Goal: Information Seeking & Learning: Learn about a topic

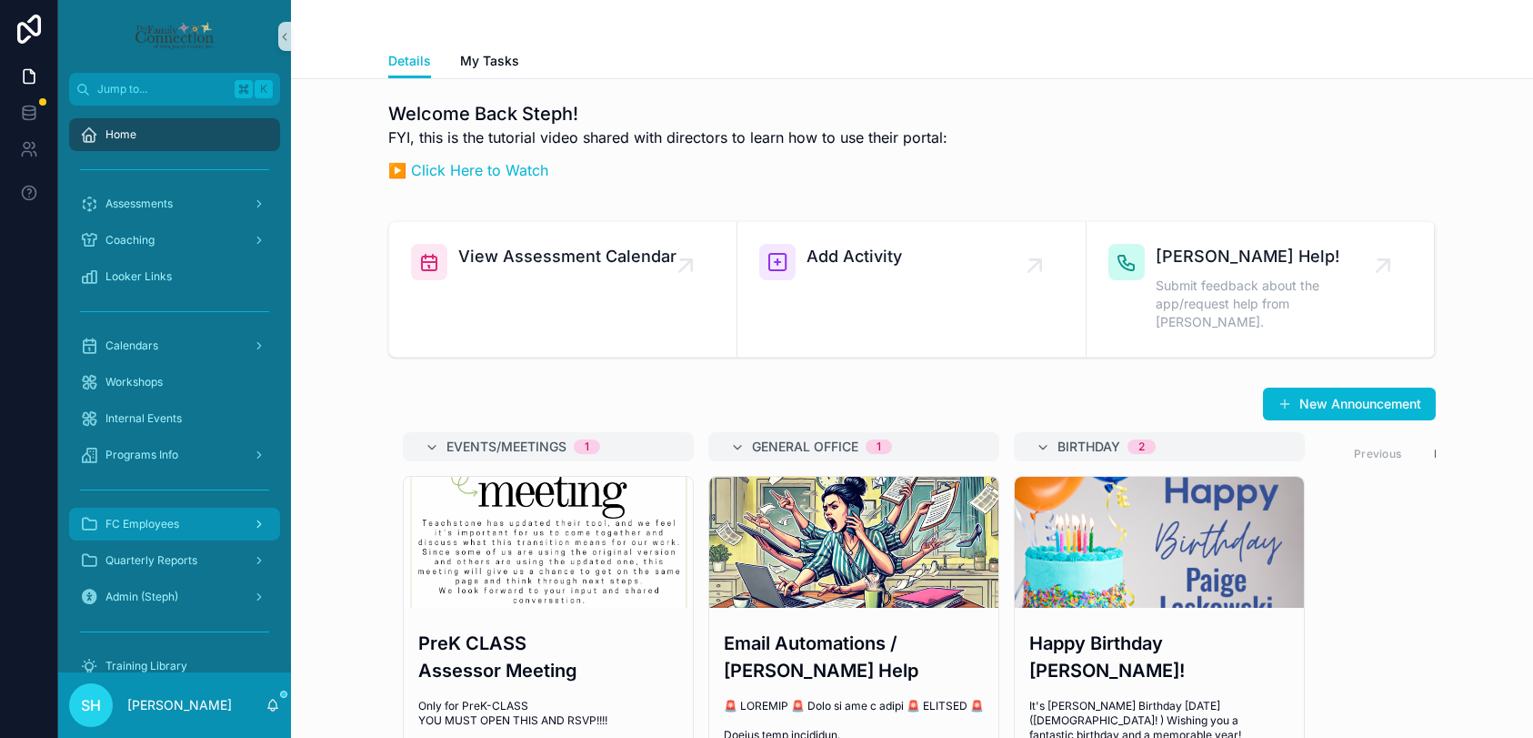
click at [145, 528] on span "FC Employees" at bounding box center [142, 524] width 74 height 15
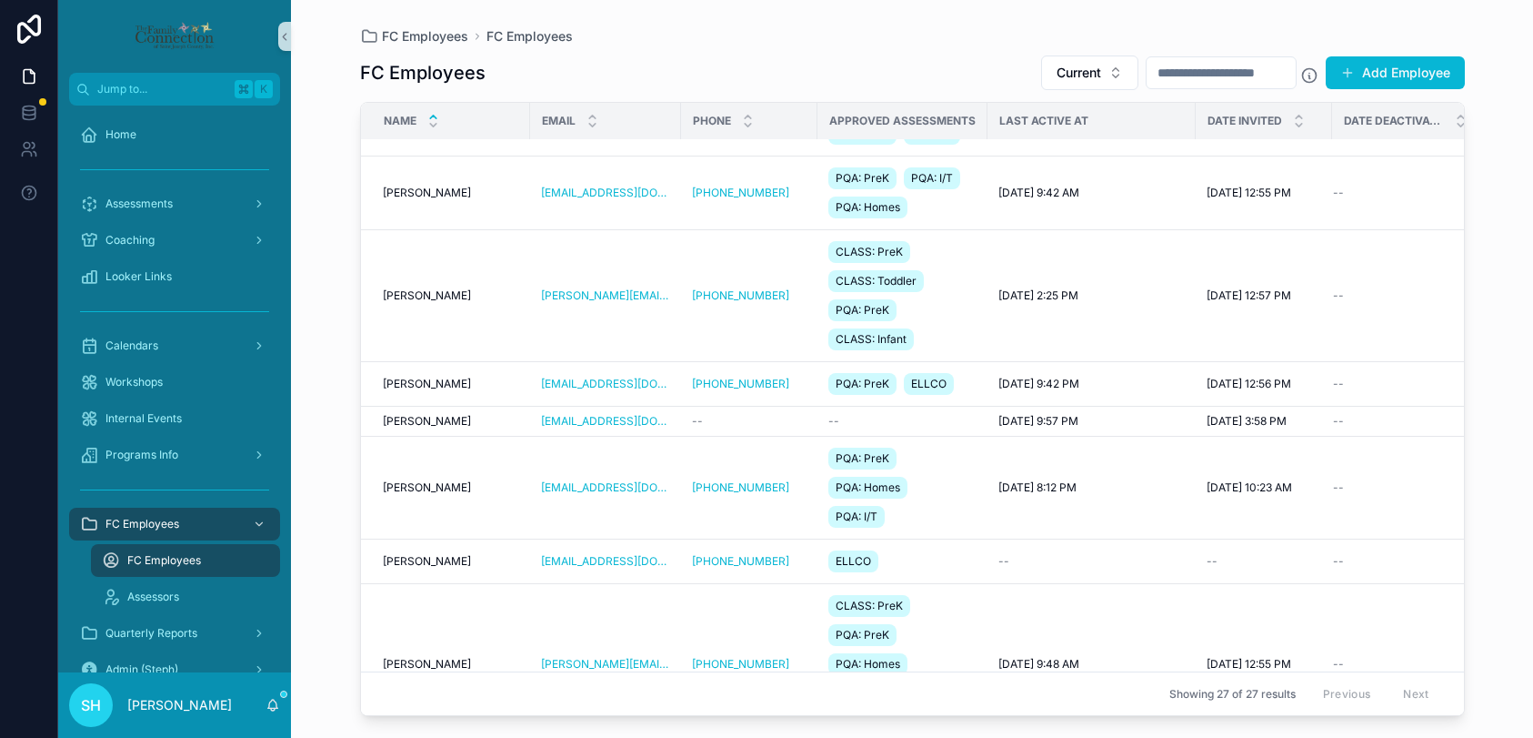
scroll to position [1195, 0]
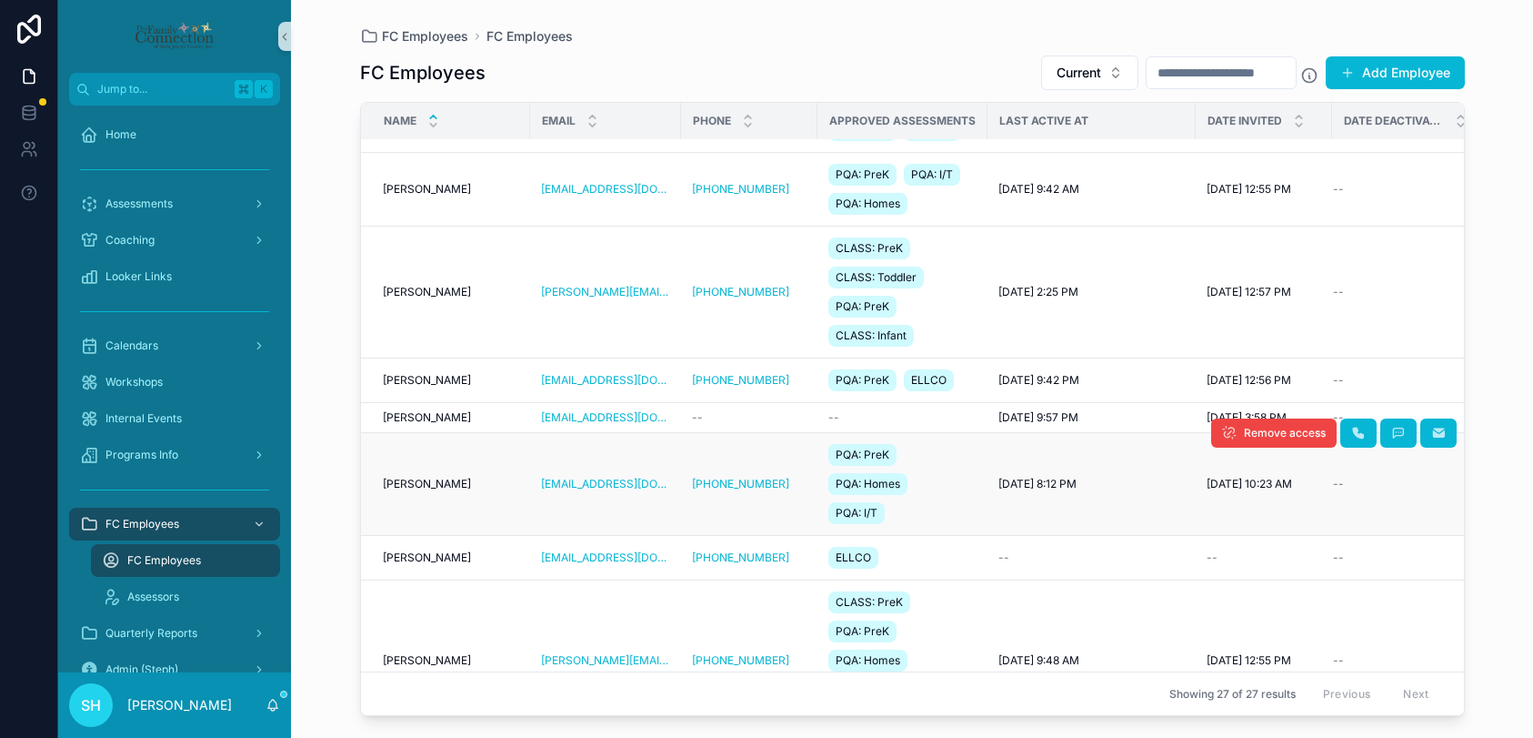
click at [456, 481] on span "[PERSON_NAME]" at bounding box center [427, 484] width 88 height 15
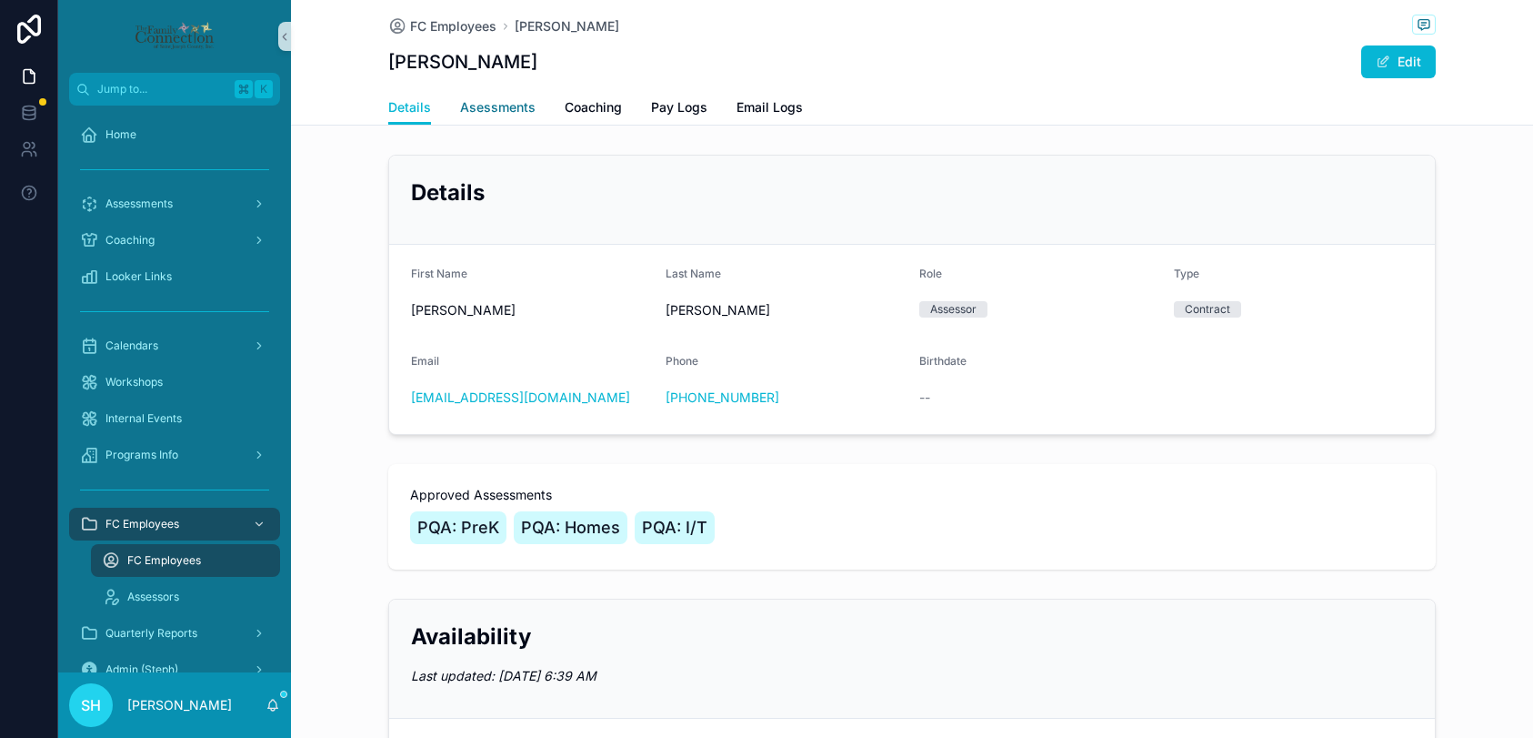
click at [503, 109] on span "Asessments" at bounding box center [497, 107] width 75 height 18
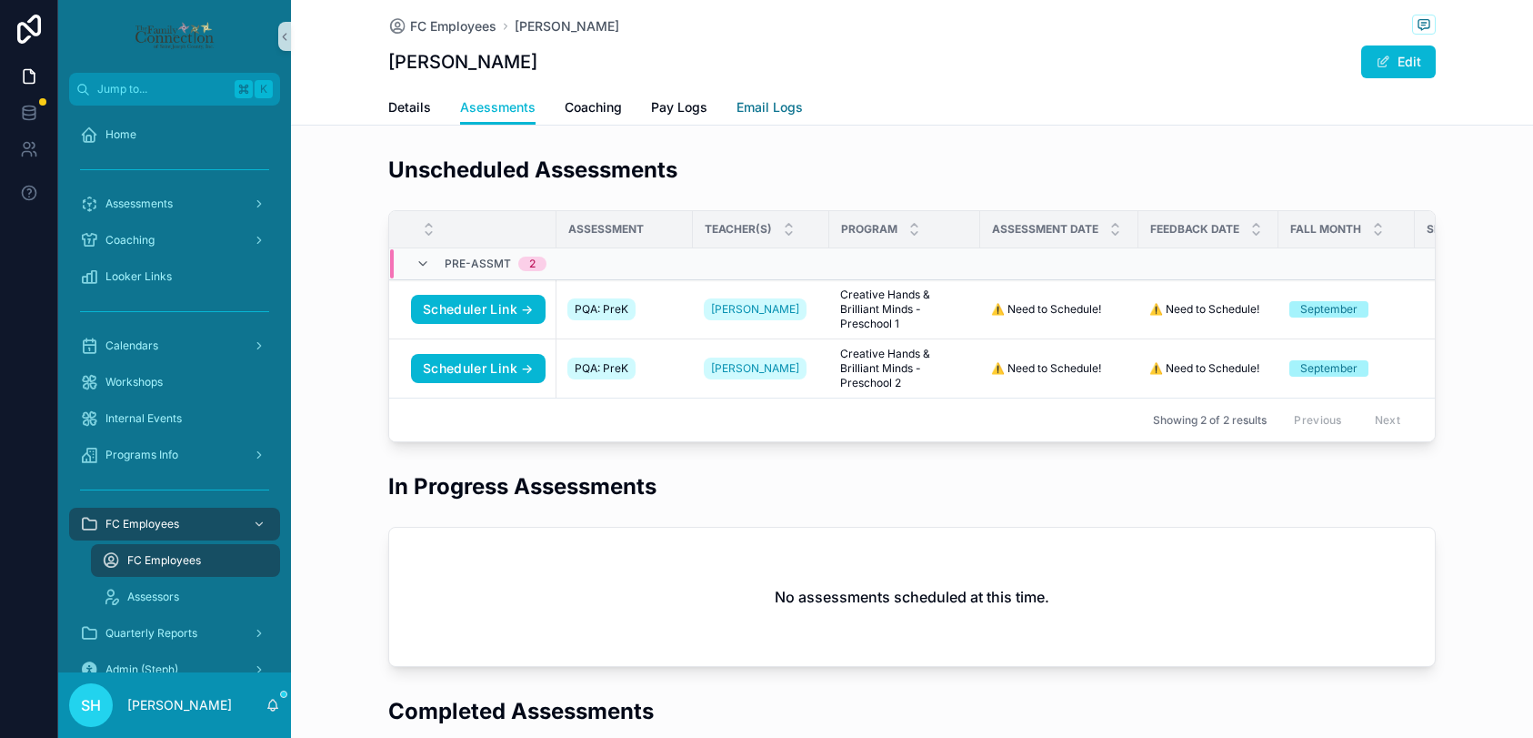
click at [768, 107] on span "Email Logs" at bounding box center [770, 107] width 66 height 18
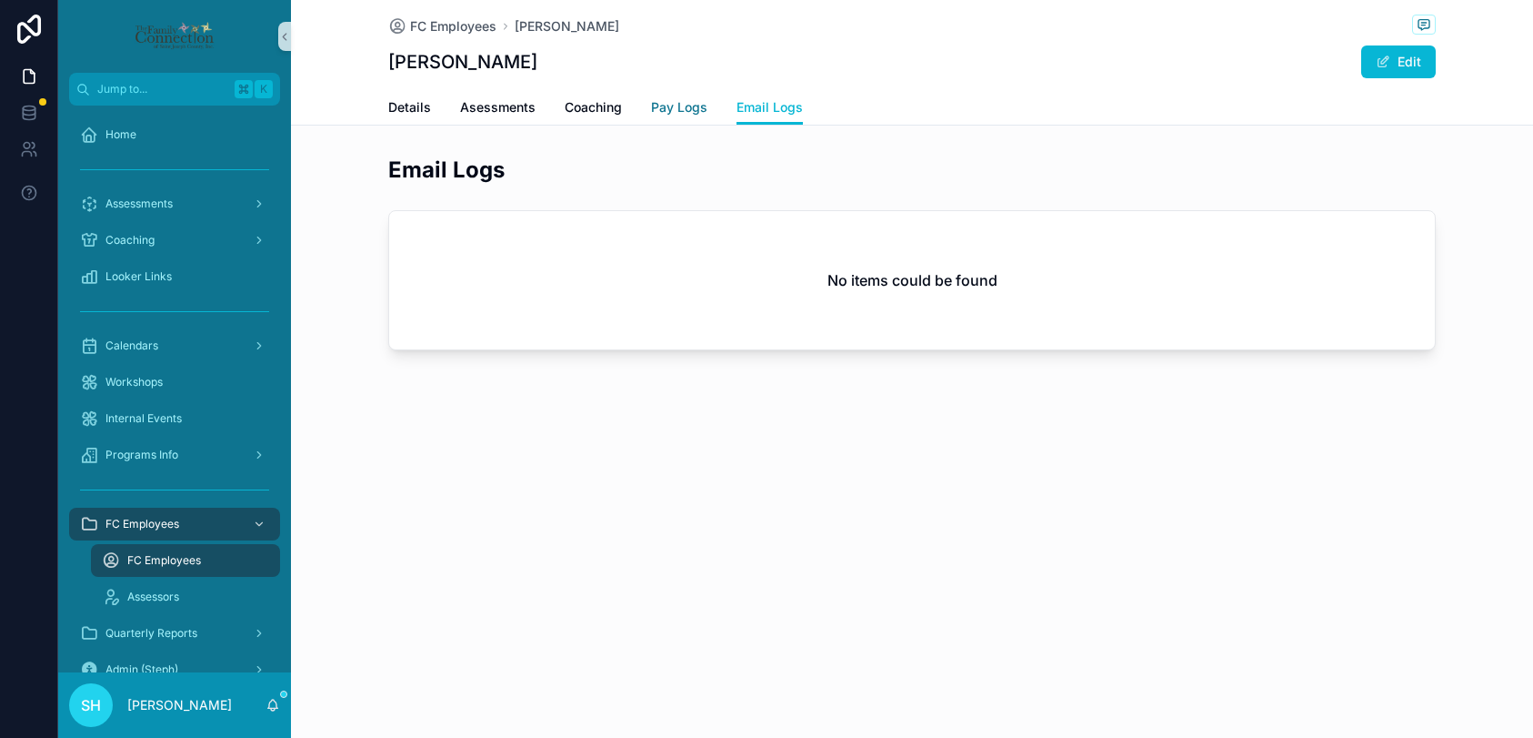
click at [670, 107] on span "Pay Logs" at bounding box center [679, 107] width 56 height 18
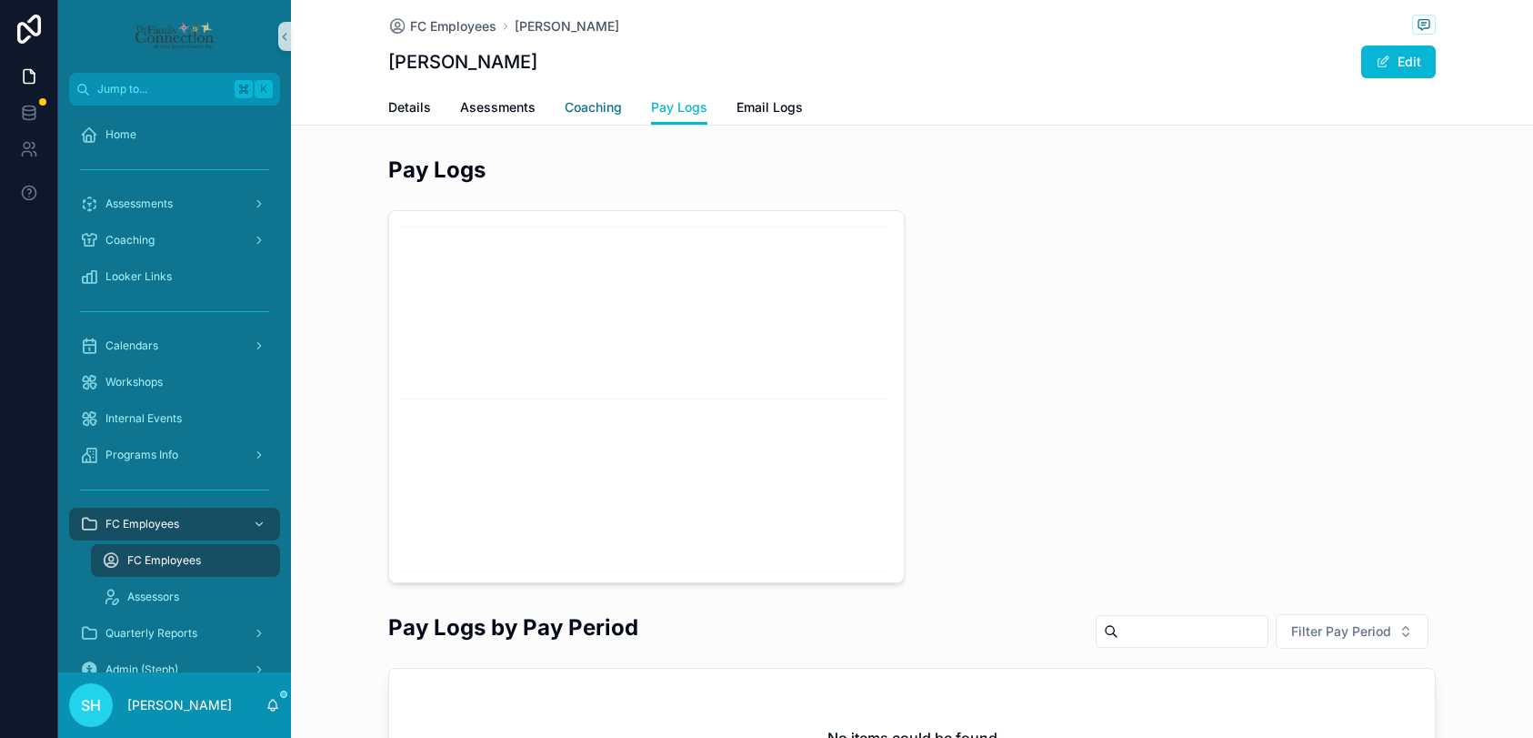
click at [591, 106] on span "Coaching" at bounding box center [593, 107] width 57 height 18
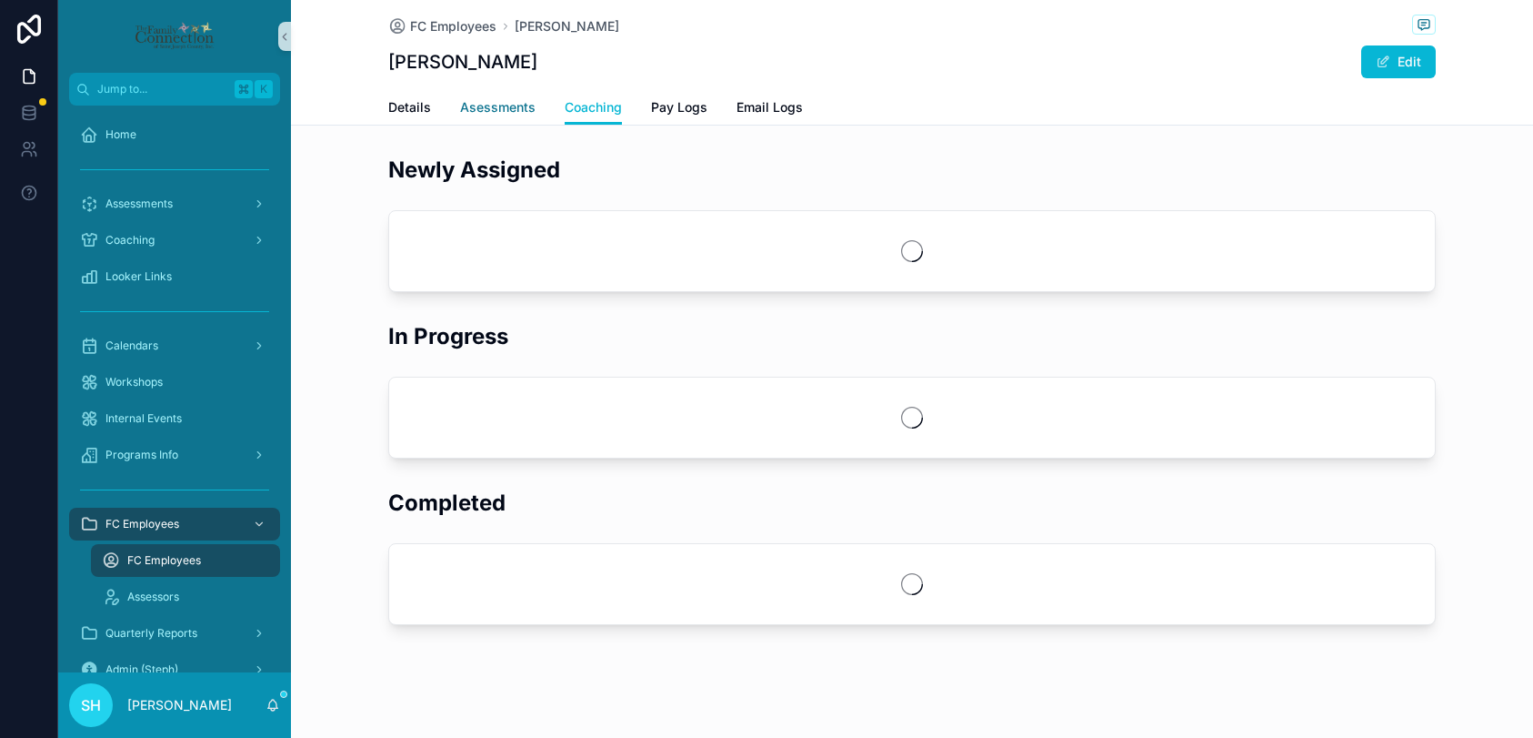
click at [487, 110] on span "Asessments" at bounding box center [497, 107] width 75 height 18
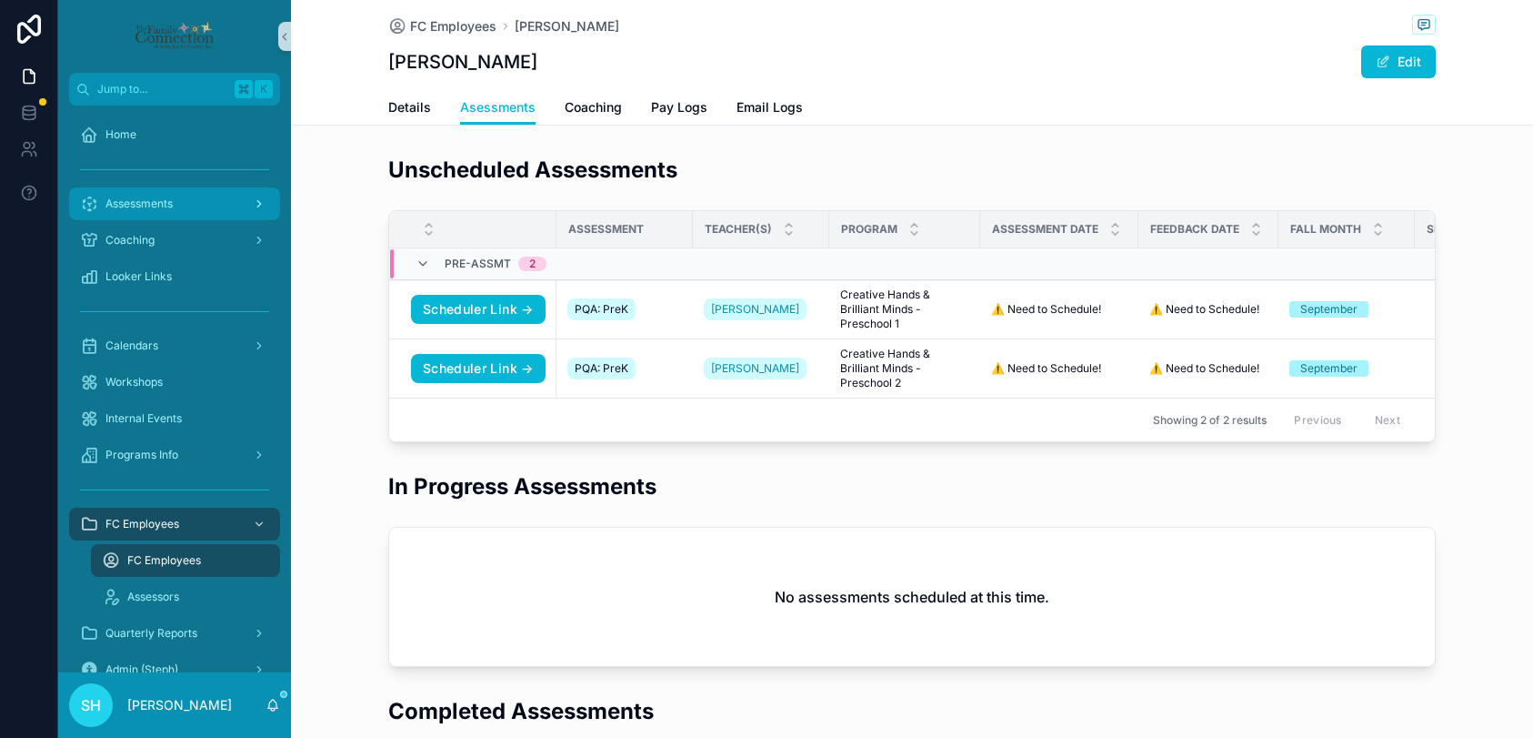
click at [130, 203] on span "Assessments" at bounding box center [138, 203] width 67 height 15
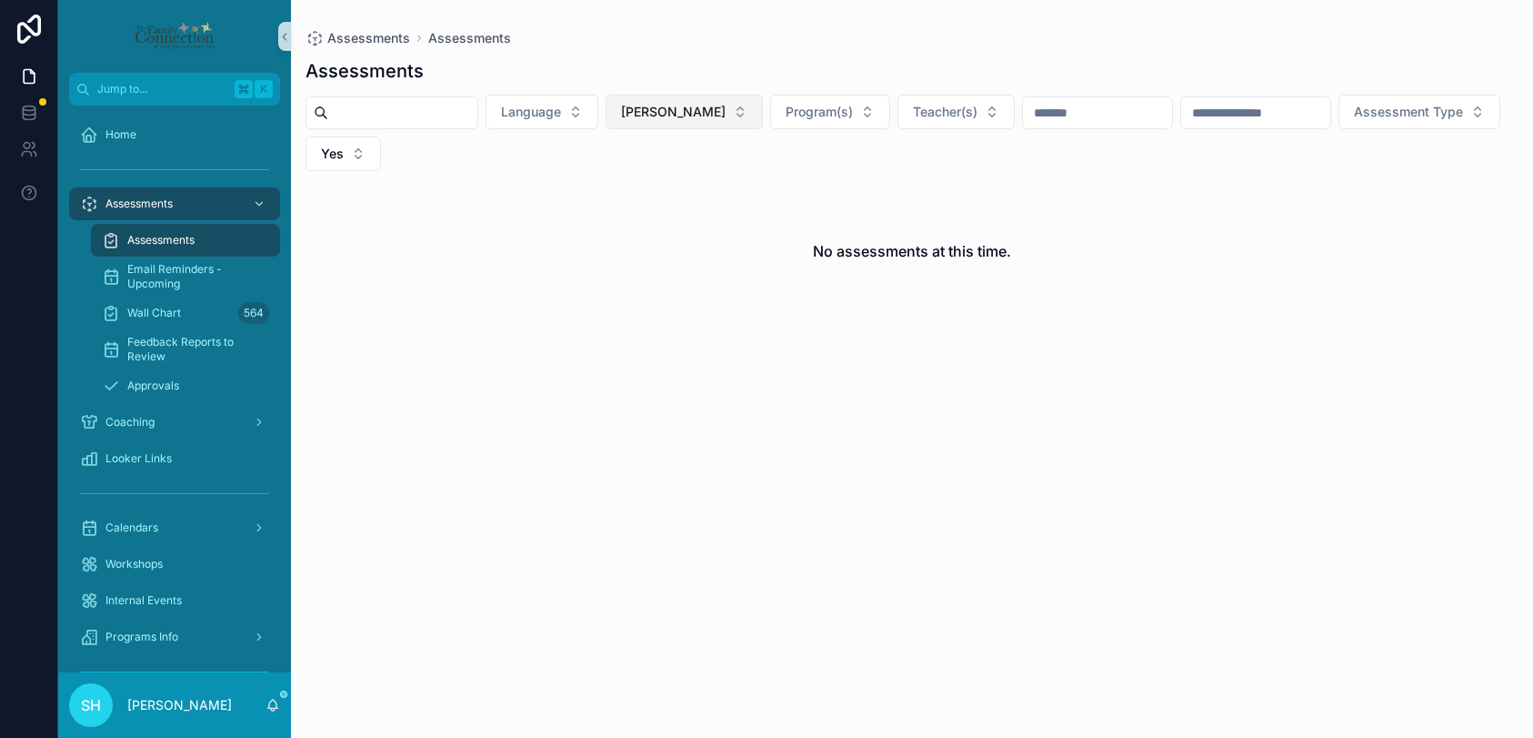
click at [704, 111] on span "[PERSON_NAME]" at bounding box center [673, 112] width 105 height 18
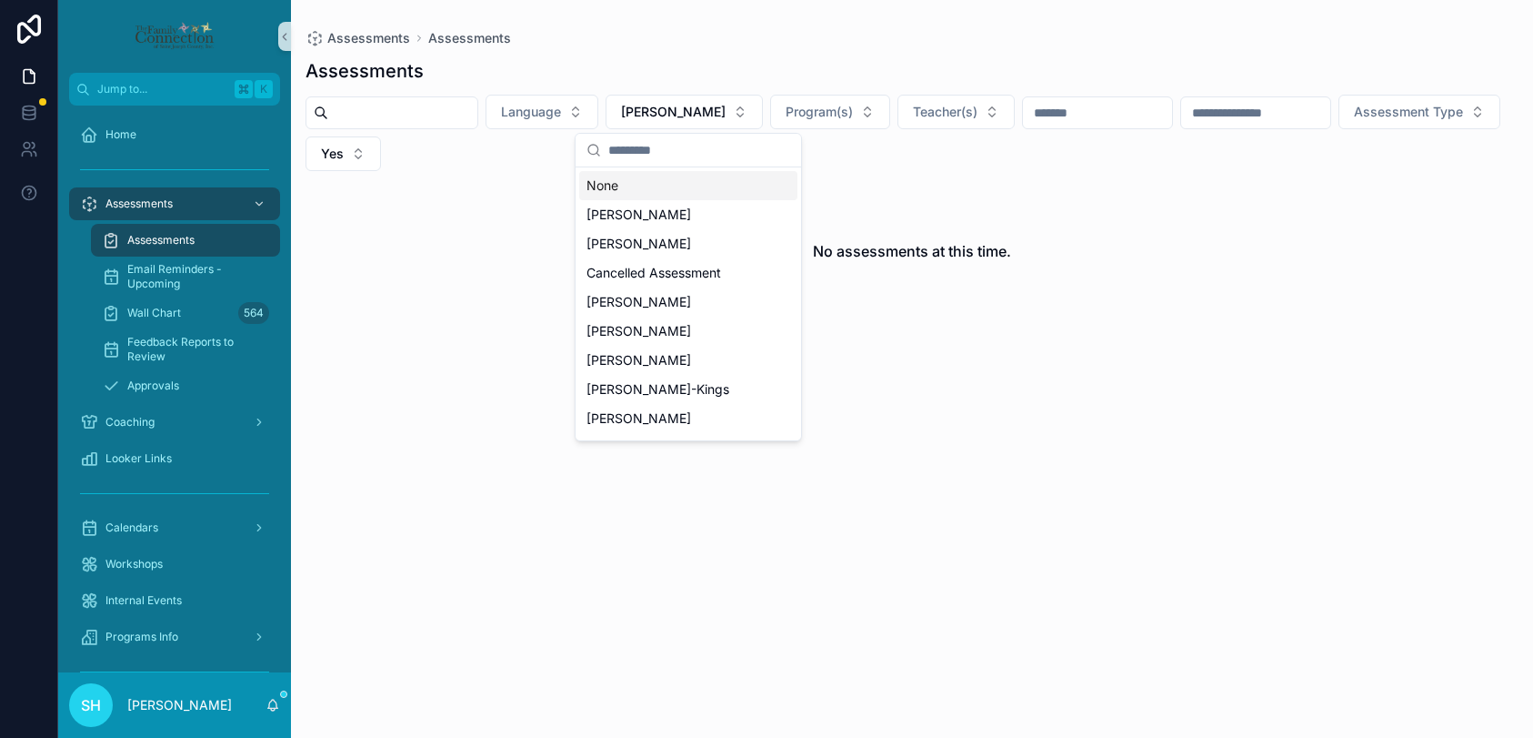
click at [614, 186] on div "None" at bounding box center [688, 185] width 218 height 29
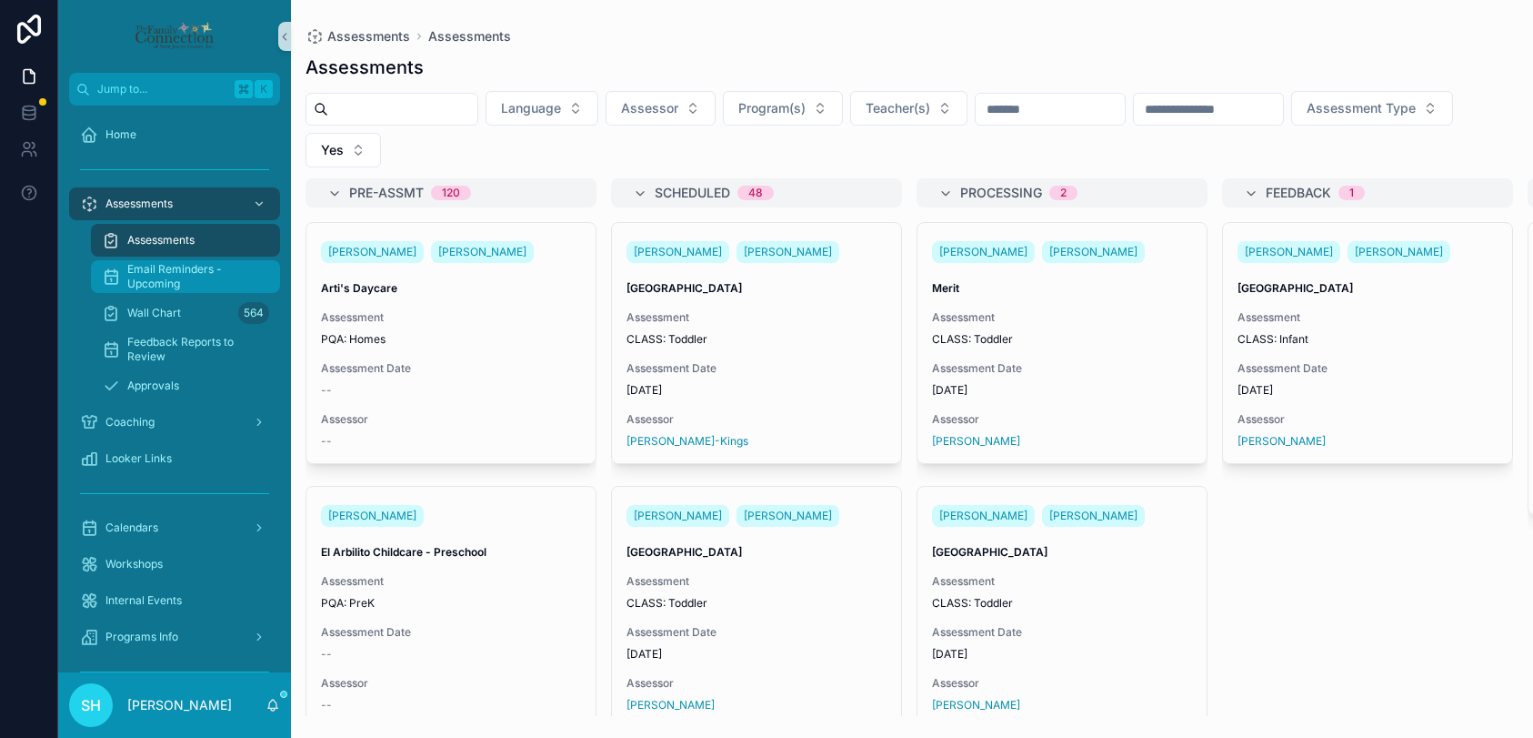
click at [149, 276] on span "Email Reminders - Upcoming" at bounding box center [194, 276] width 135 height 29
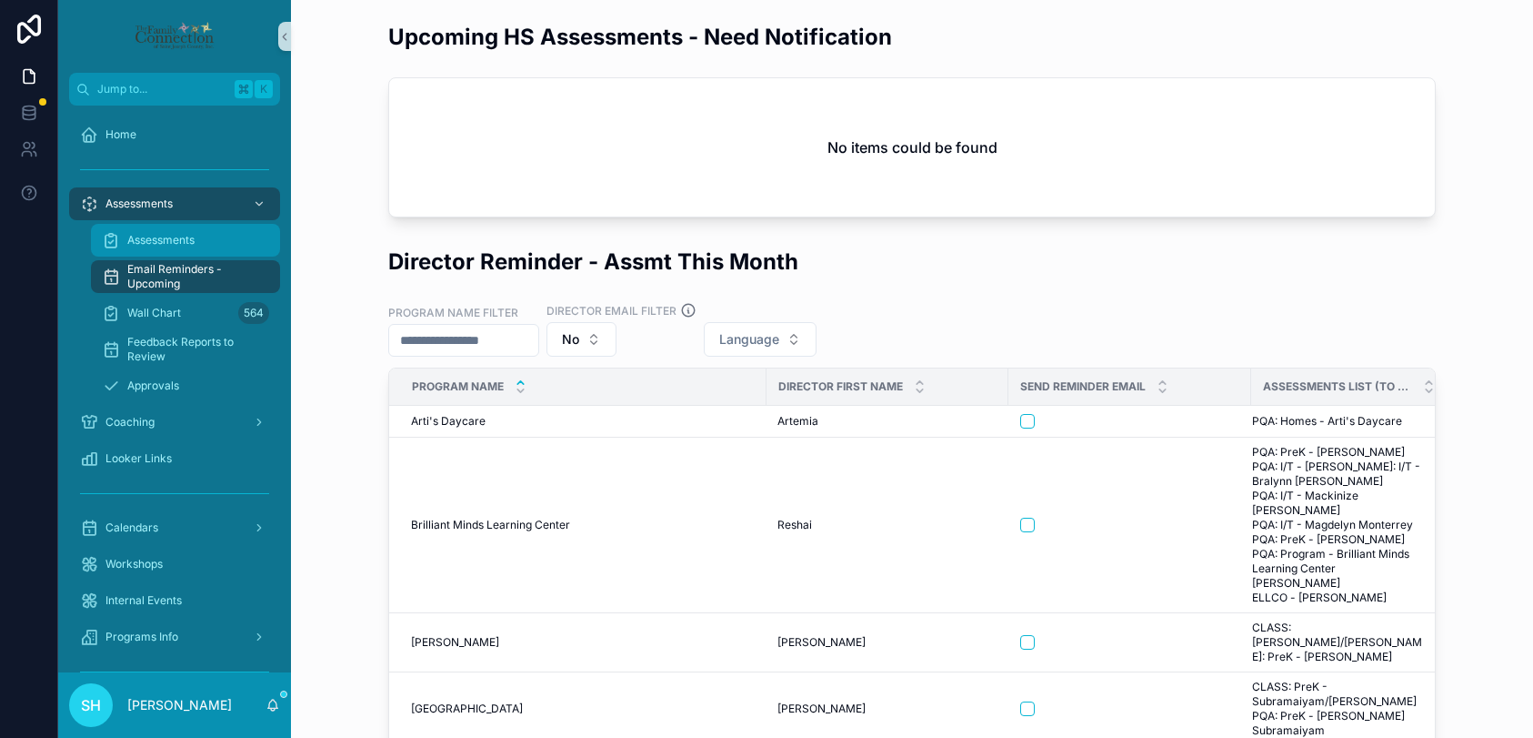
click at [160, 238] on span "Assessments" at bounding box center [160, 240] width 67 height 15
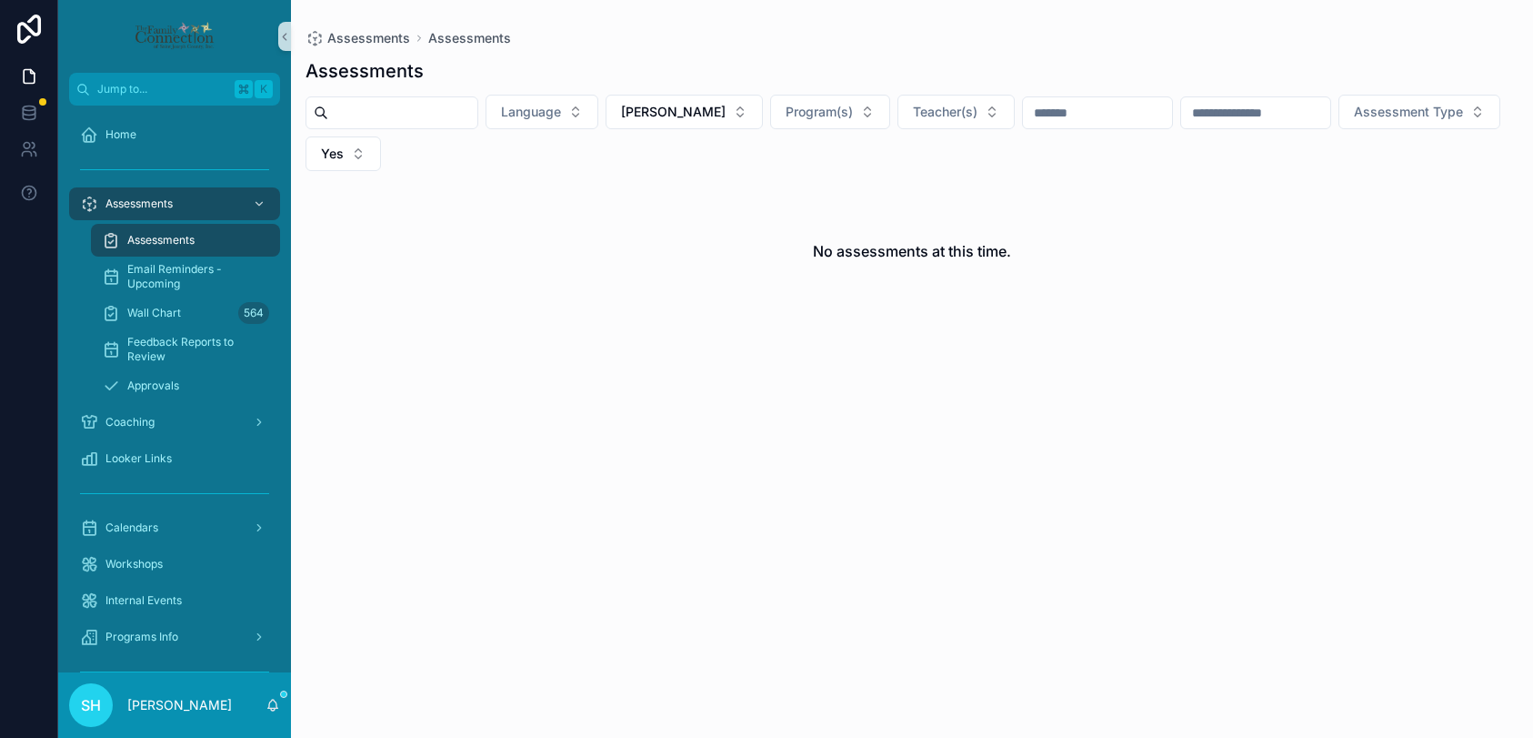
click at [160, 239] on span "Assessments" at bounding box center [160, 240] width 67 height 15
click at [731, 107] on button "[PERSON_NAME]" at bounding box center [684, 112] width 157 height 35
click at [188, 315] on div "Wall Chart 564" at bounding box center [185, 312] width 167 height 29
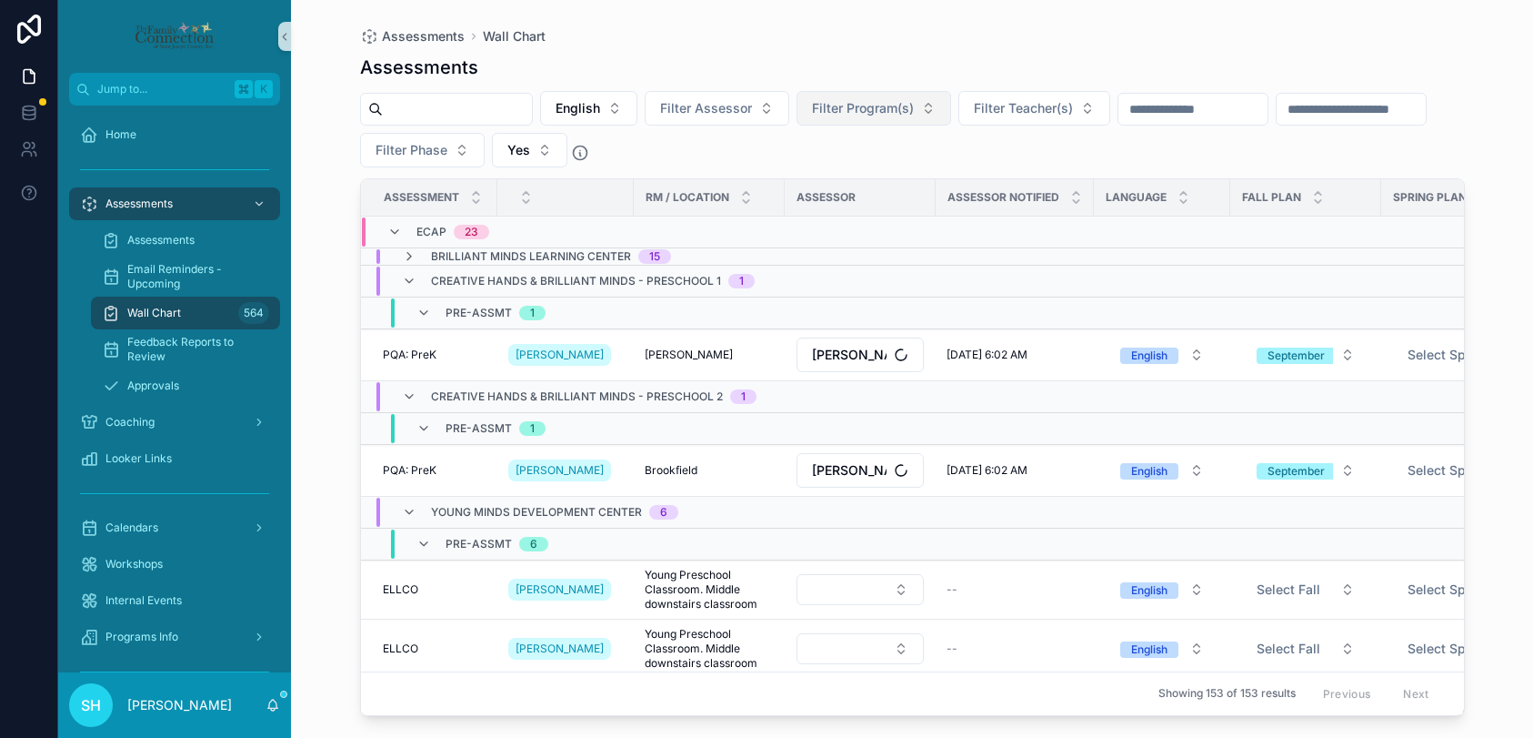
click at [889, 104] on span "Filter Program(s)" at bounding box center [863, 108] width 102 height 18
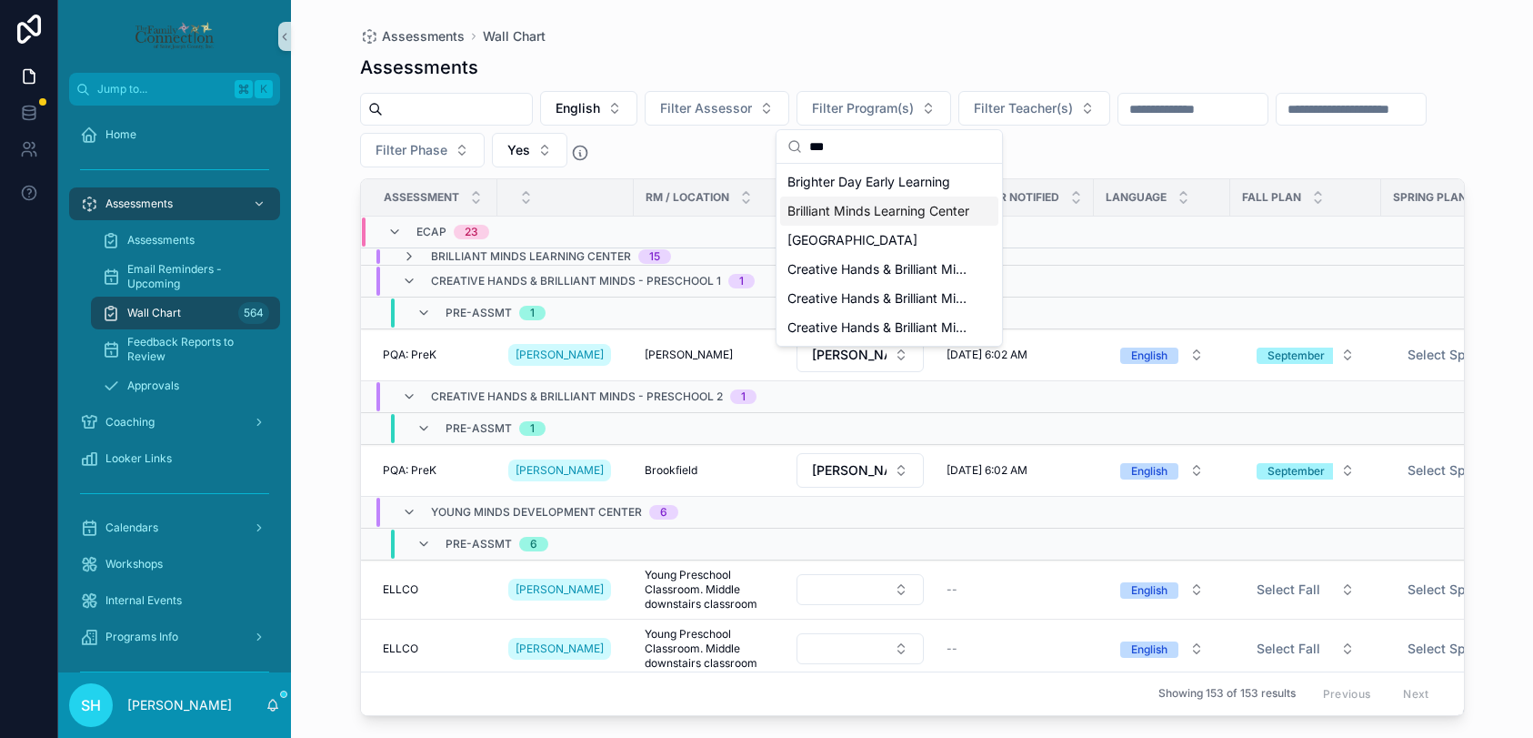
type input "***"
click at [858, 206] on span "Brilliant Minds Learning Center" at bounding box center [879, 211] width 182 height 18
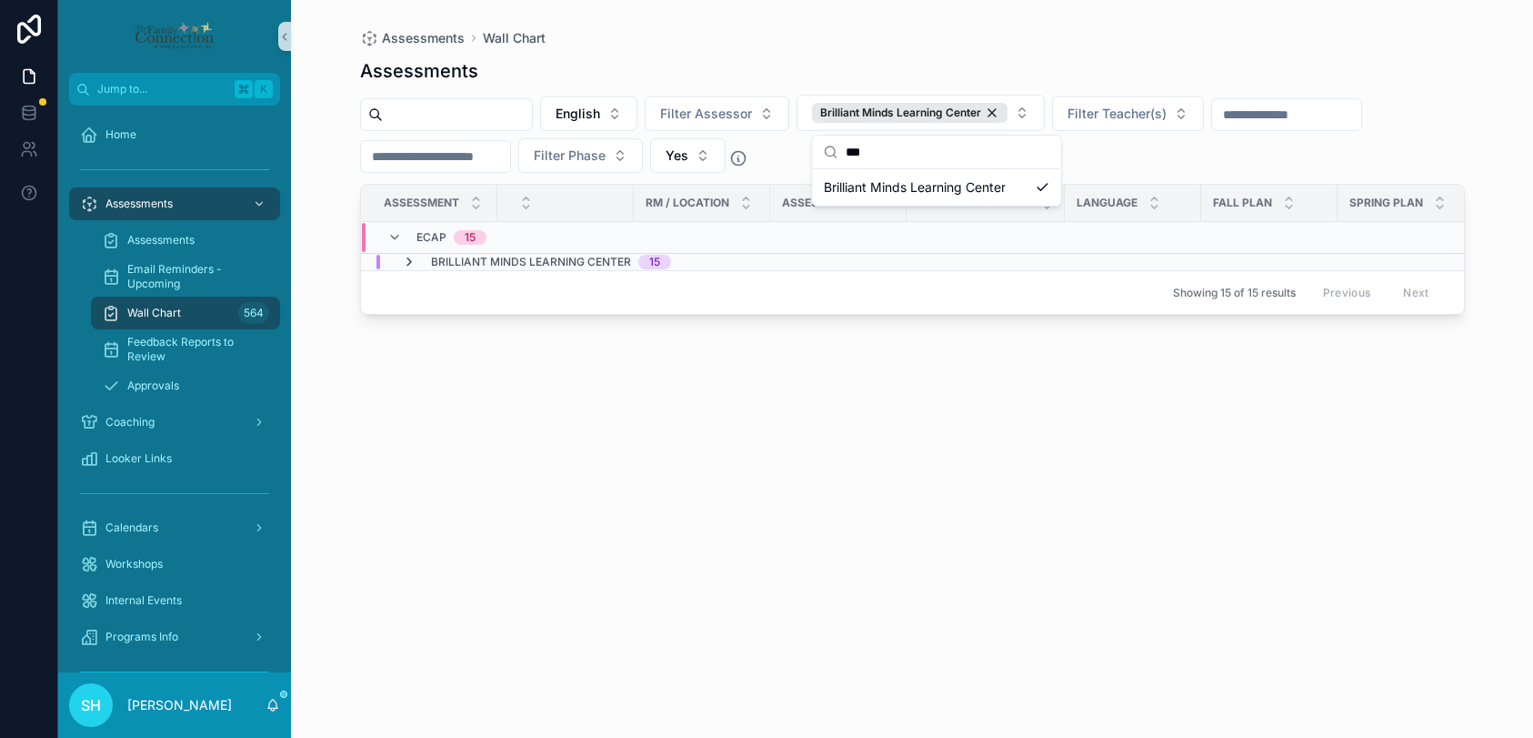
click at [407, 264] on icon "scrollable content" at bounding box center [409, 262] width 15 height 15
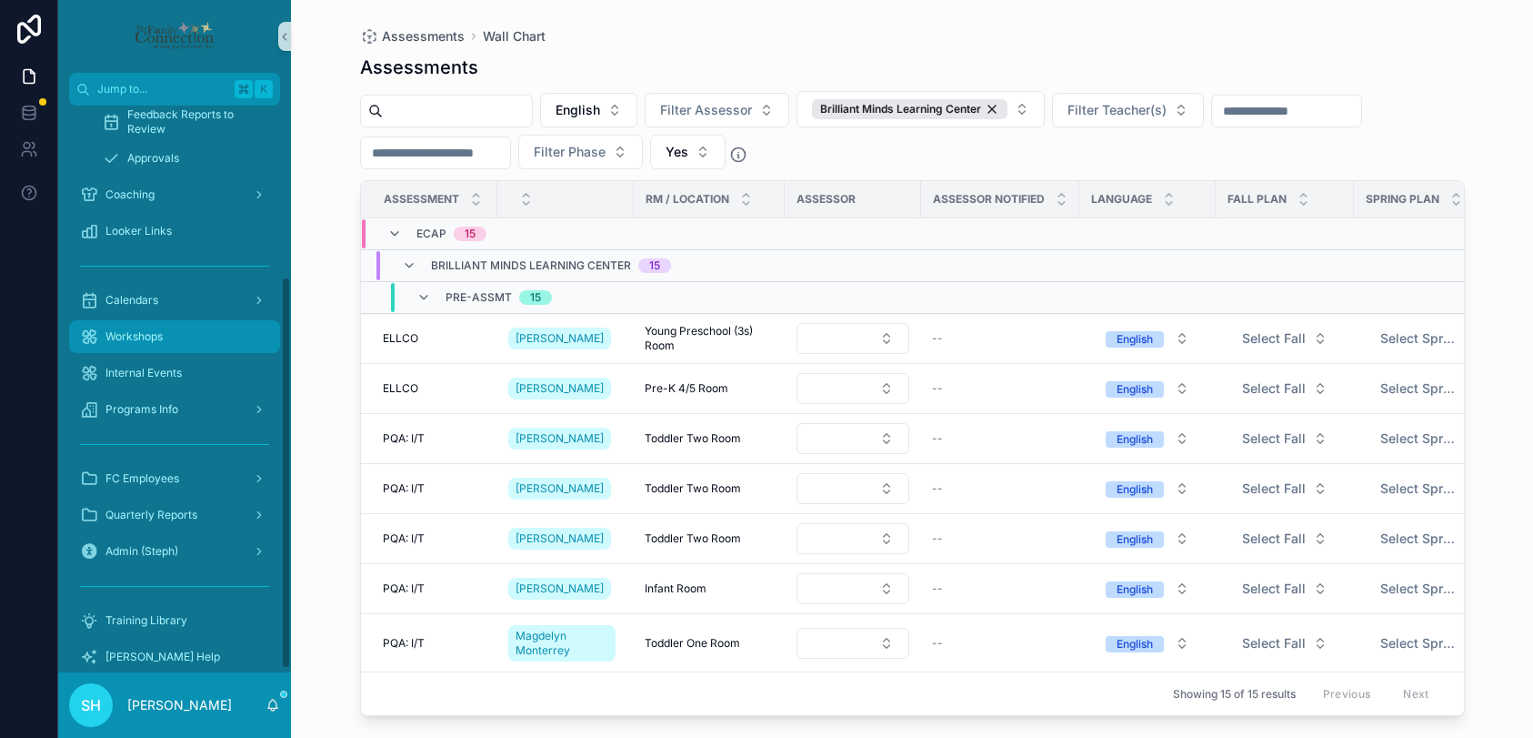
scroll to position [248, 0]
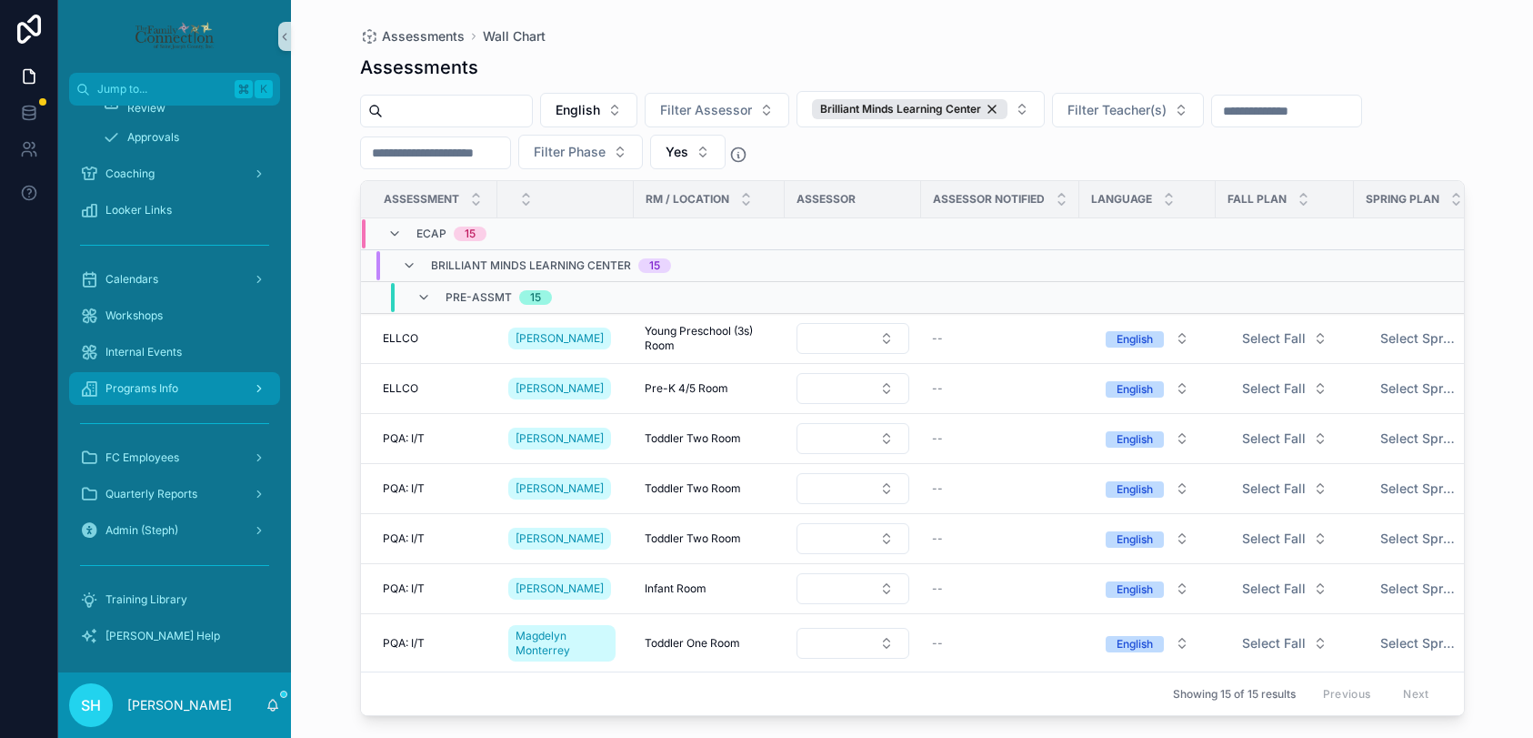
click at [155, 389] on span "Programs Info" at bounding box center [141, 388] width 73 height 15
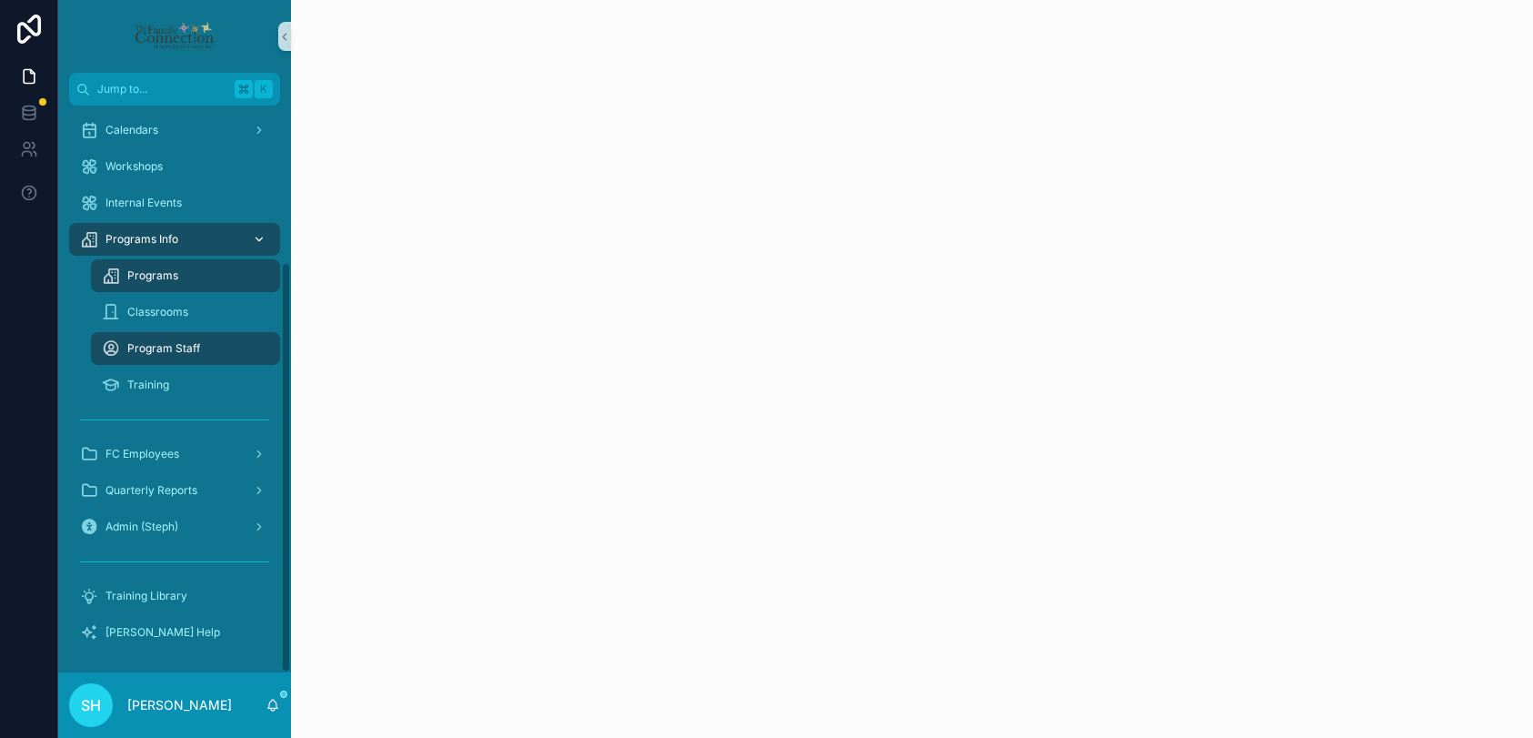
scroll to position [216, 0]
click at [167, 274] on span "Programs" at bounding box center [152, 275] width 51 height 15
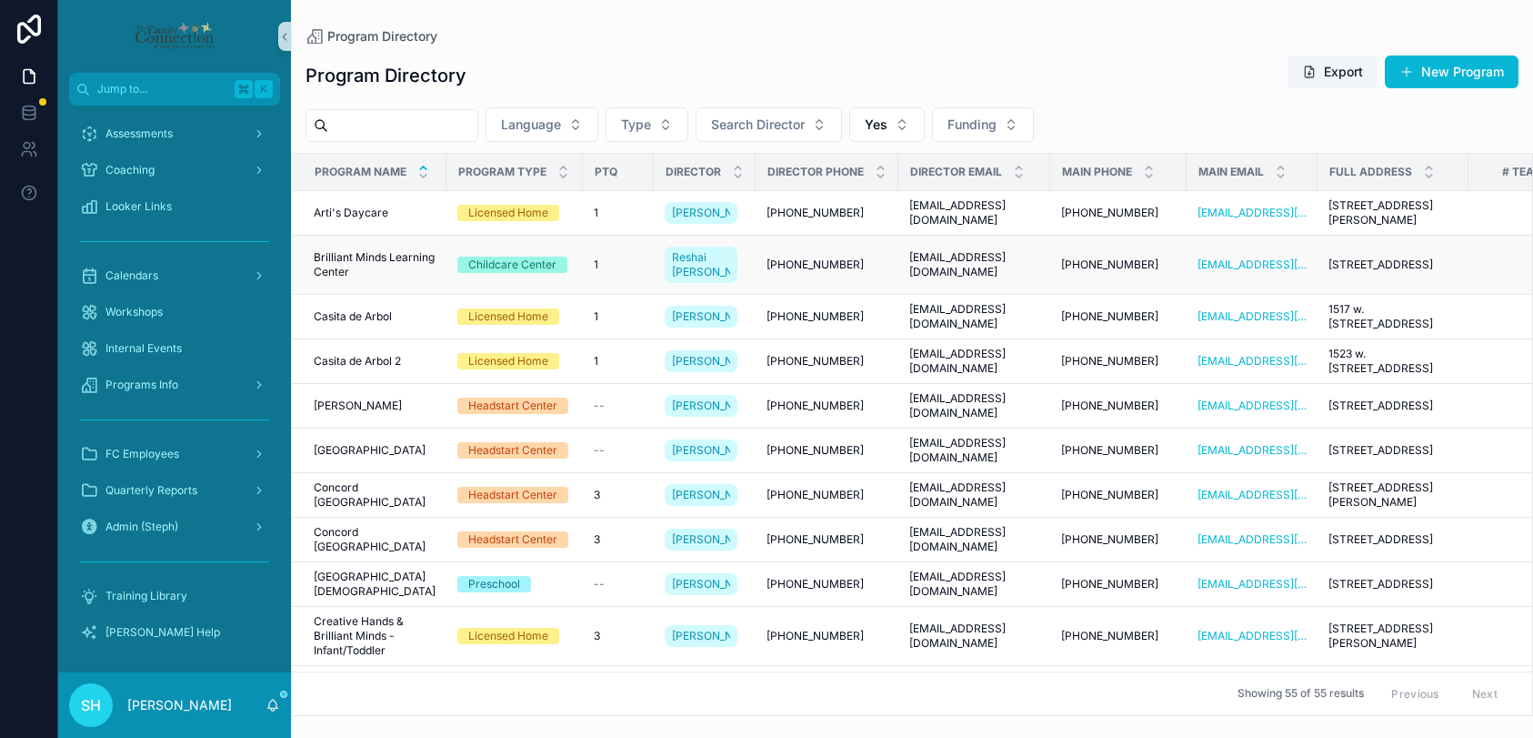
click at [334, 271] on span "Brilliant Minds Learning Center" at bounding box center [375, 264] width 122 height 29
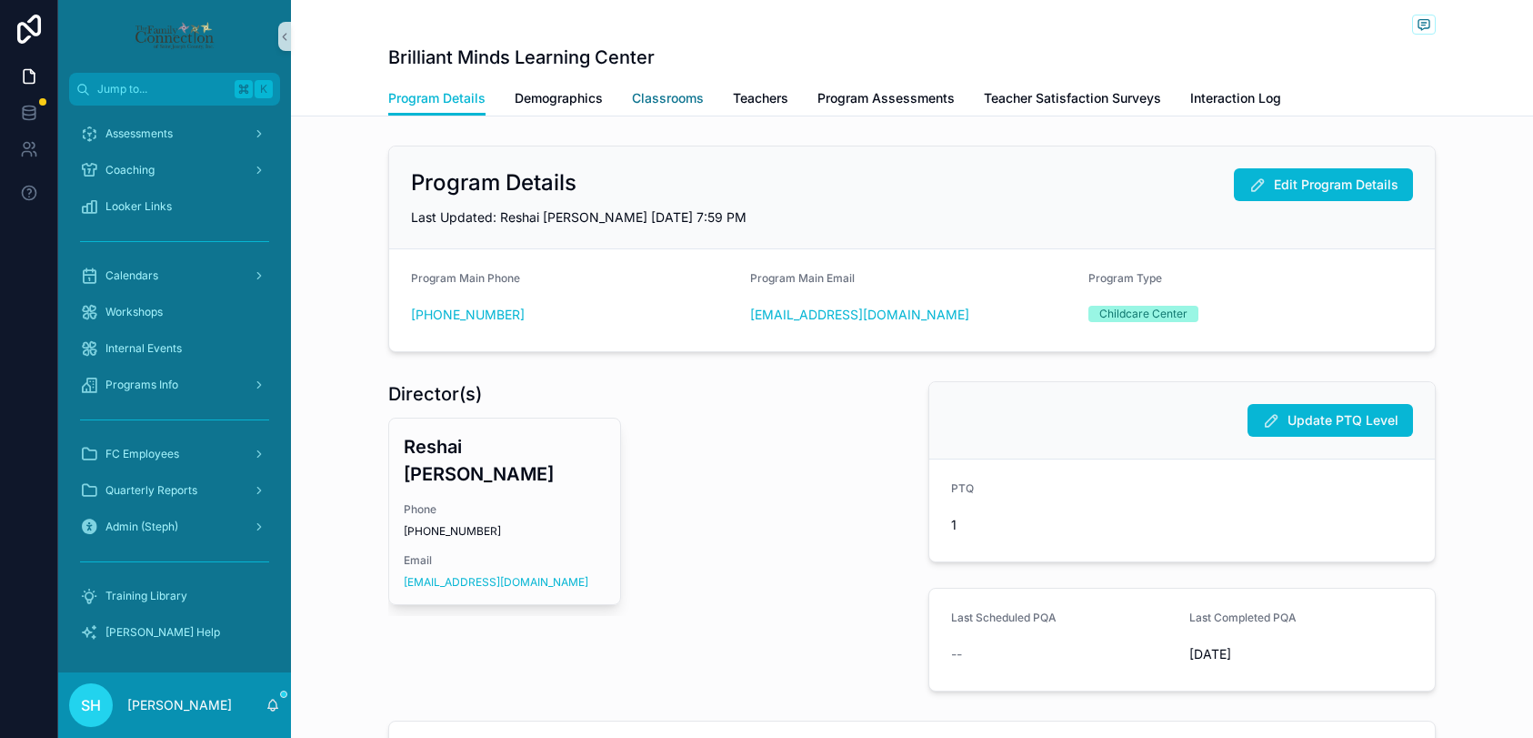
click at [690, 98] on span "Classrooms" at bounding box center [668, 98] width 72 height 18
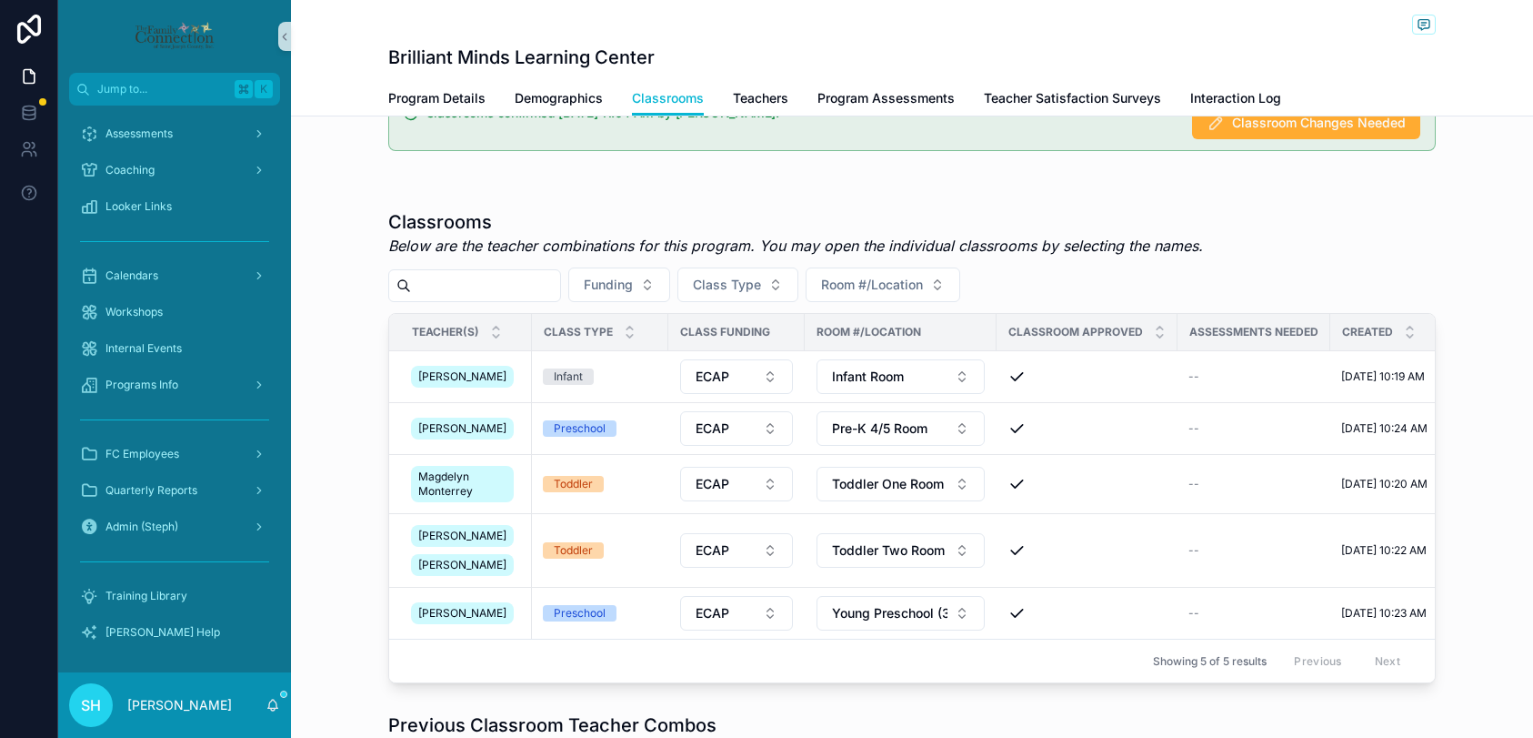
scroll to position [60, 0]
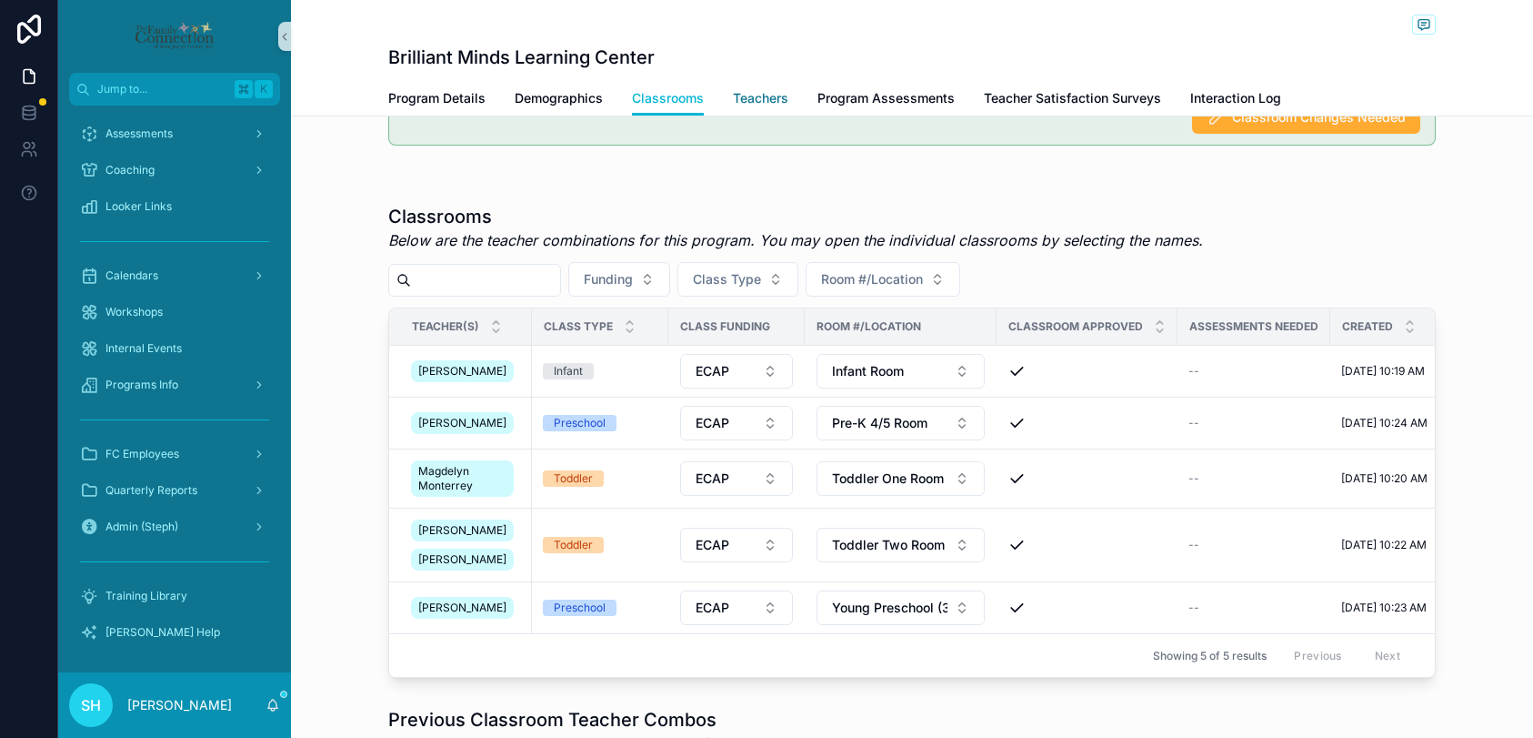
click at [772, 99] on span "Teachers" at bounding box center [760, 98] width 55 height 18
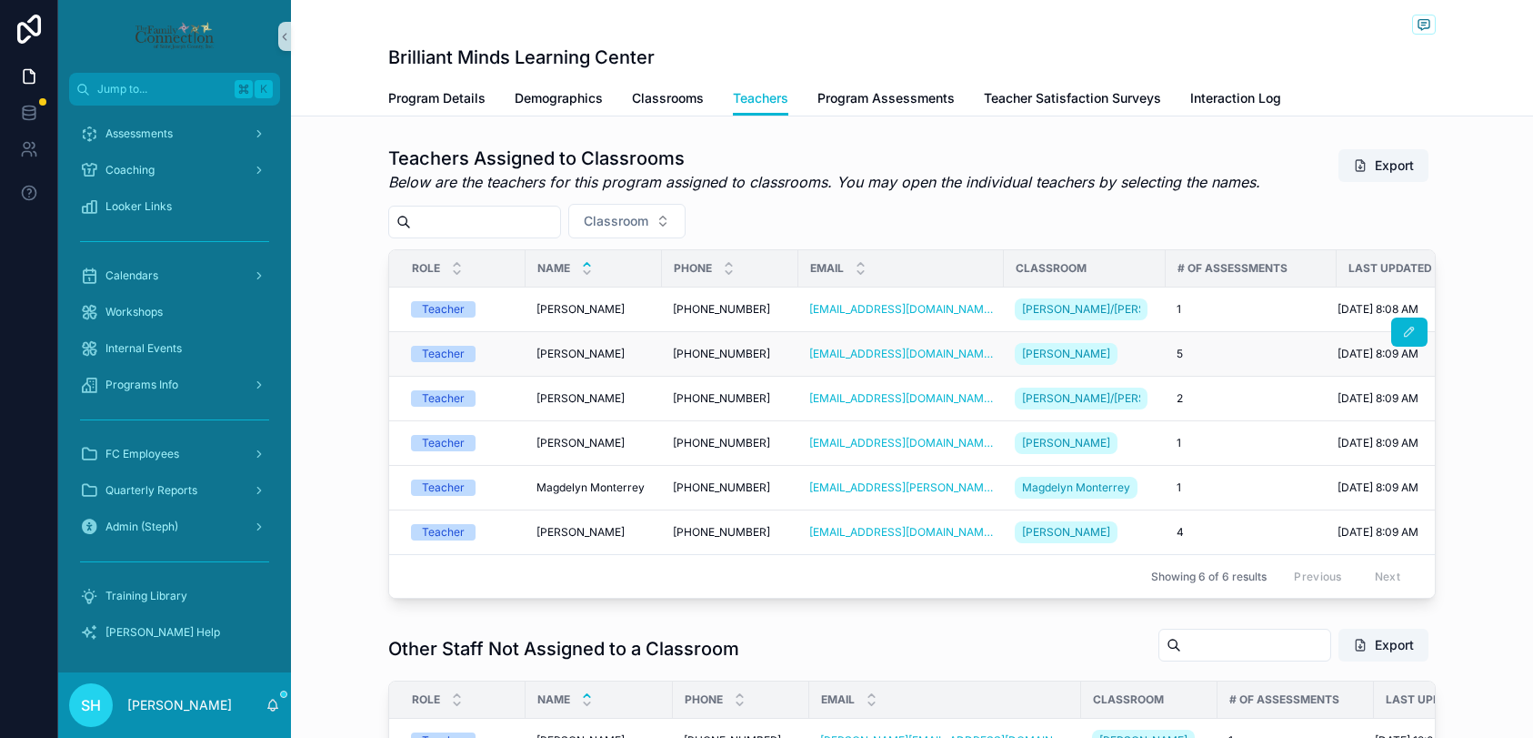
click at [555, 361] on span "[PERSON_NAME]" at bounding box center [581, 354] width 88 height 15
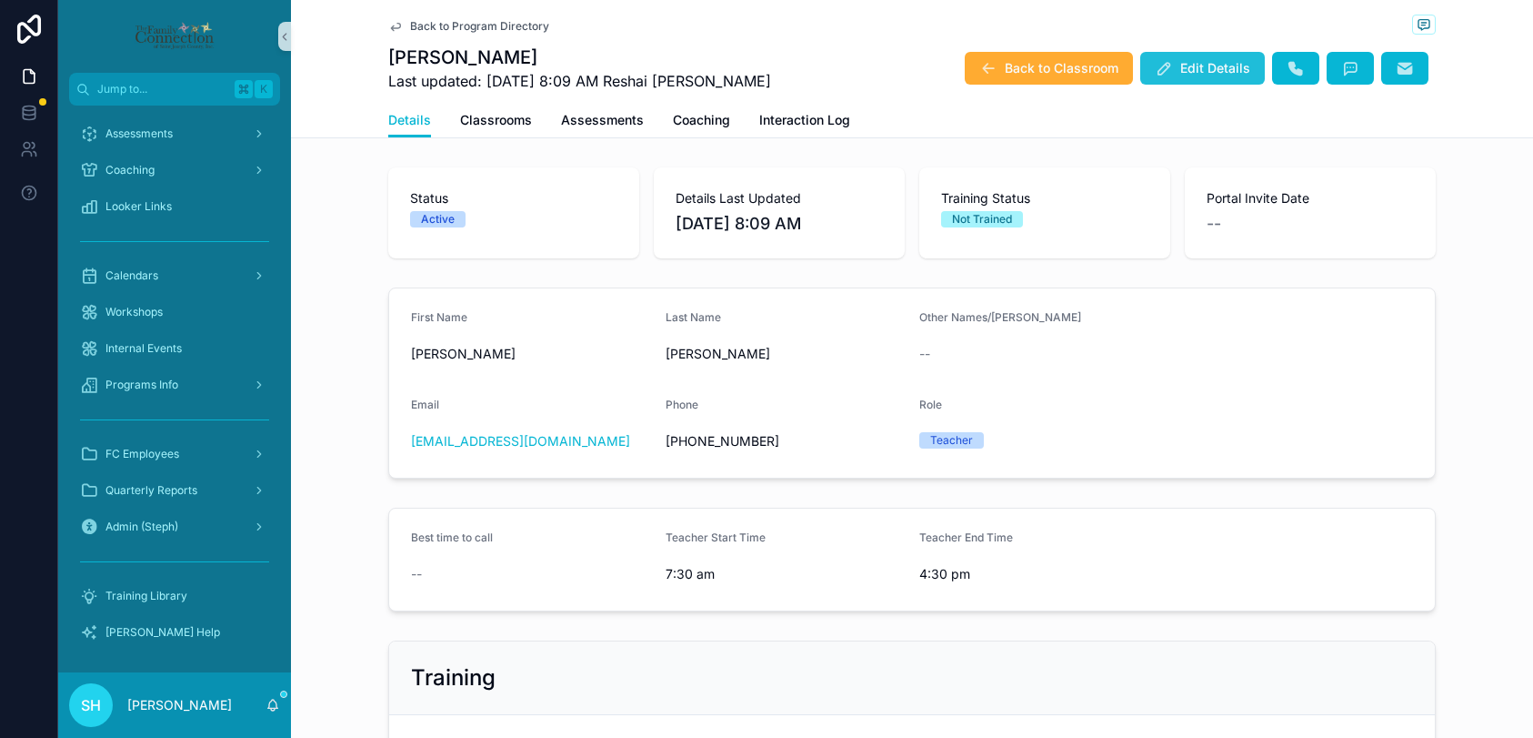
click at [1215, 68] on span "Edit Details" at bounding box center [1215, 68] width 70 height 18
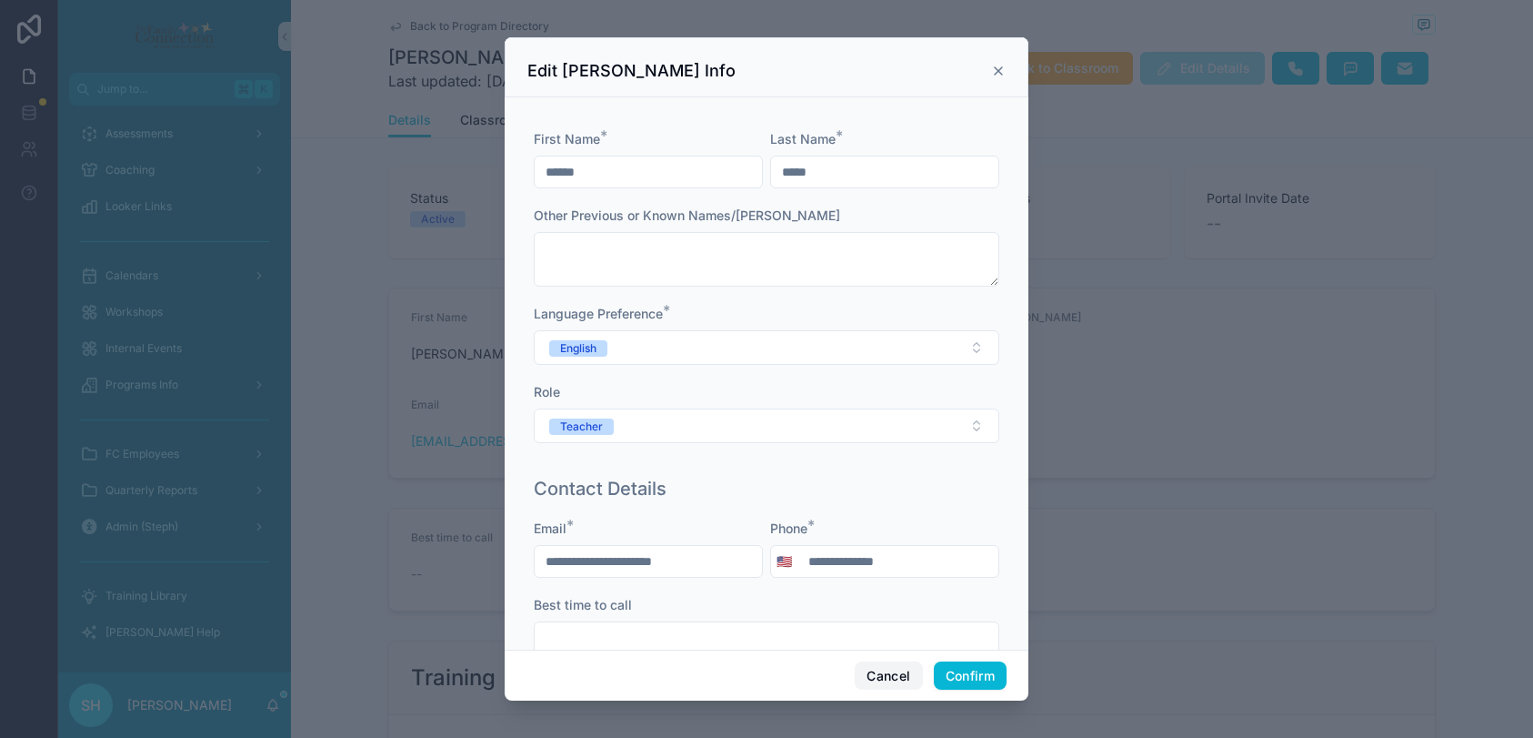
click at [884, 682] on button "Cancel" at bounding box center [888, 675] width 67 height 29
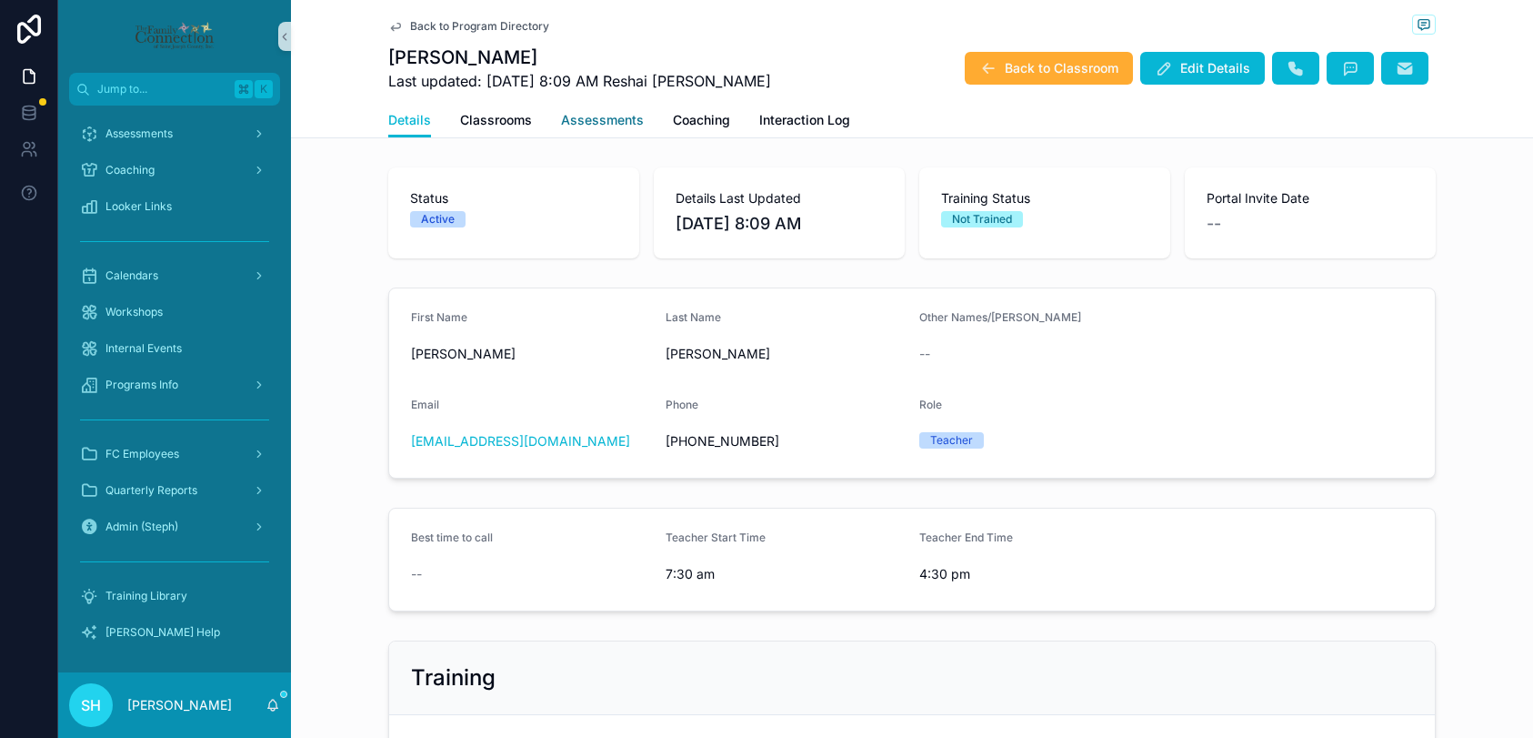
click at [587, 116] on span "Assessments" at bounding box center [602, 120] width 83 height 18
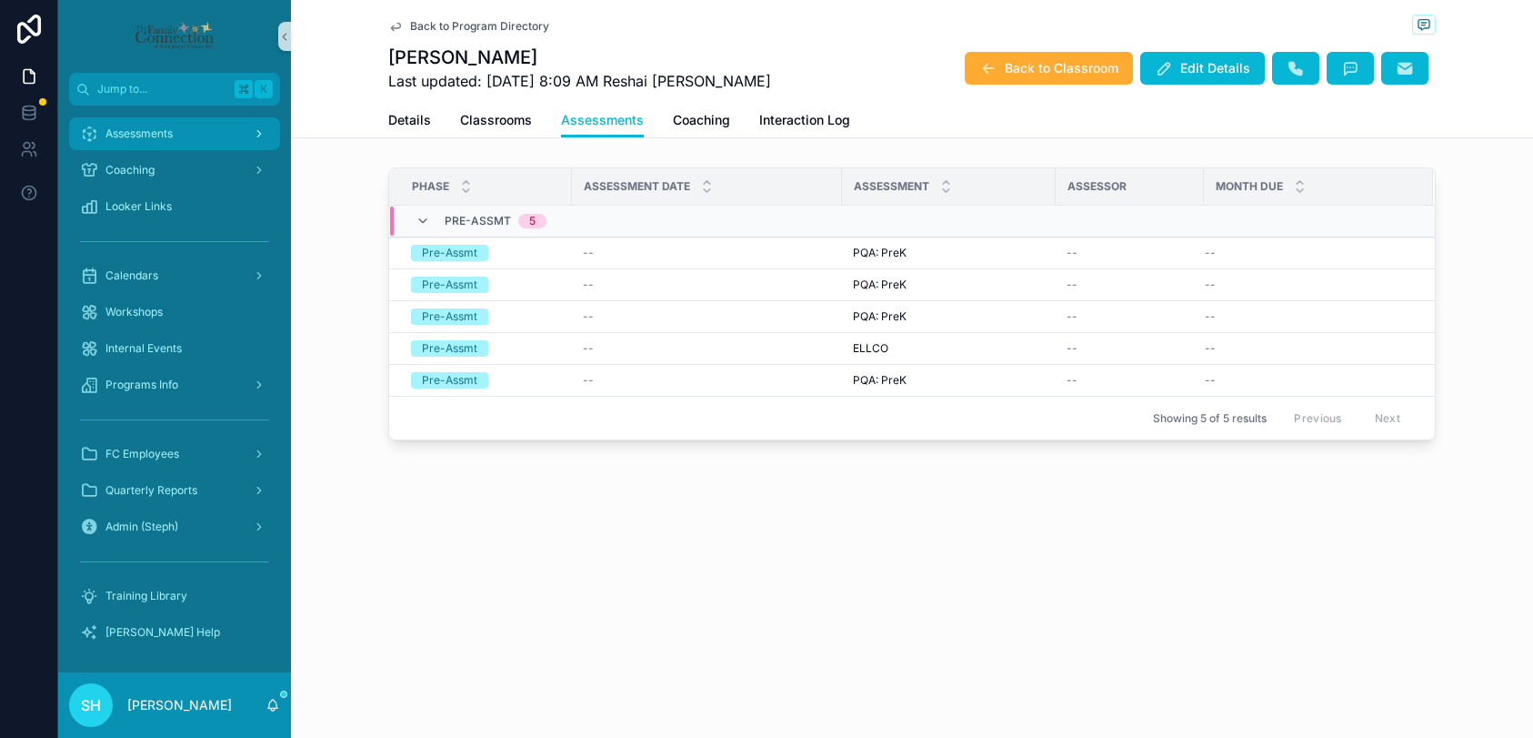
click at [126, 136] on span "Assessments" at bounding box center [138, 133] width 67 height 15
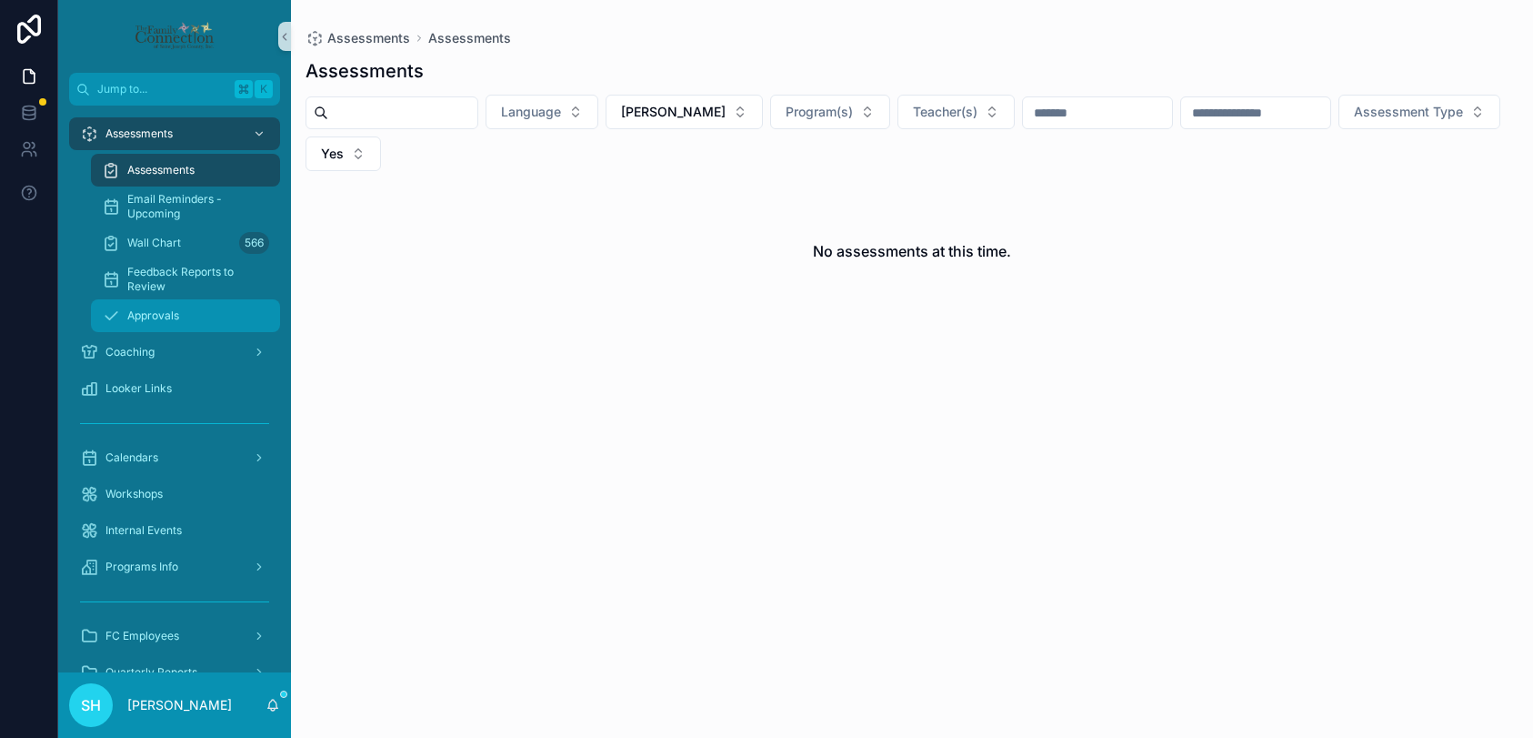
click at [151, 309] on span "Approvals" at bounding box center [153, 315] width 52 height 15
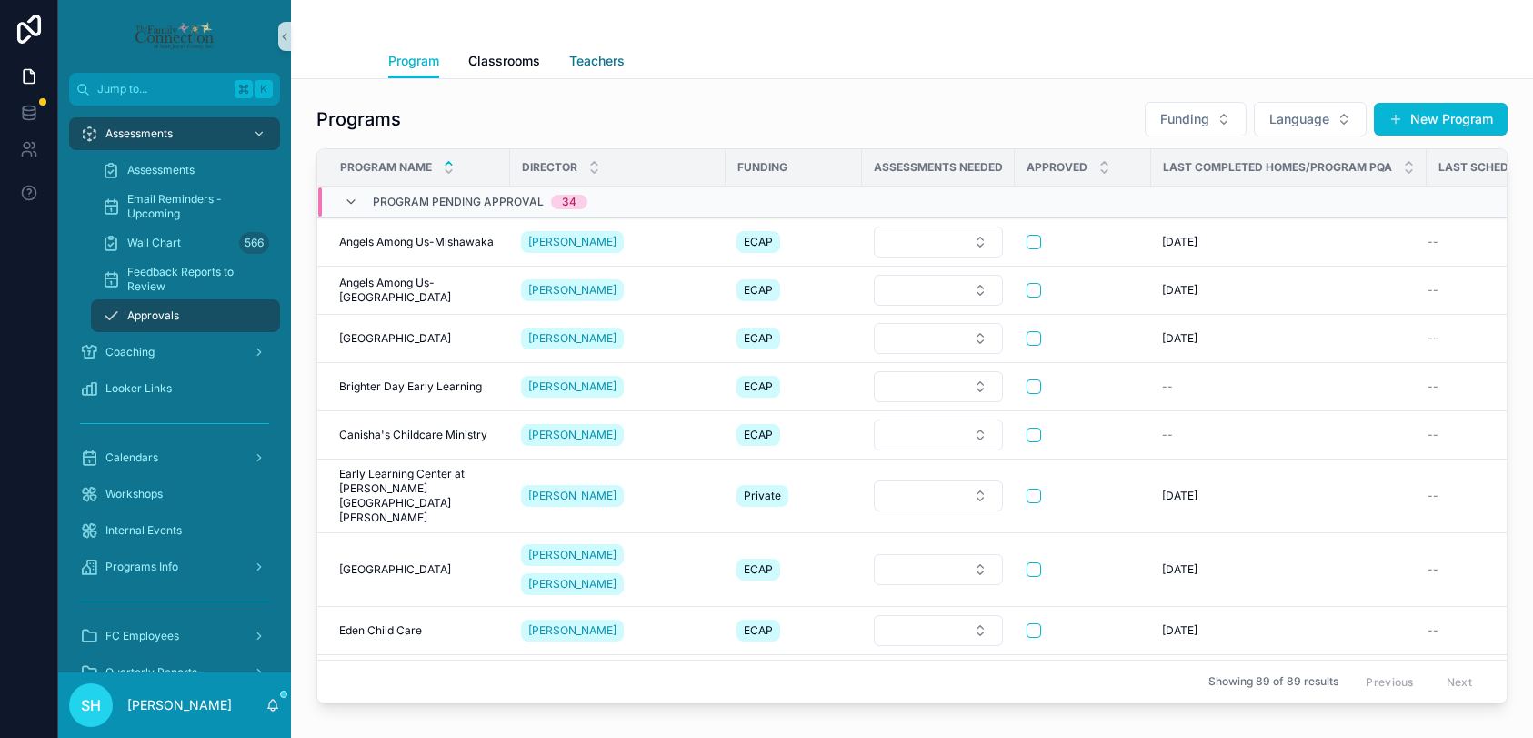
click at [601, 64] on span "Teachers" at bounding box center [596, 61] width 55 height 18
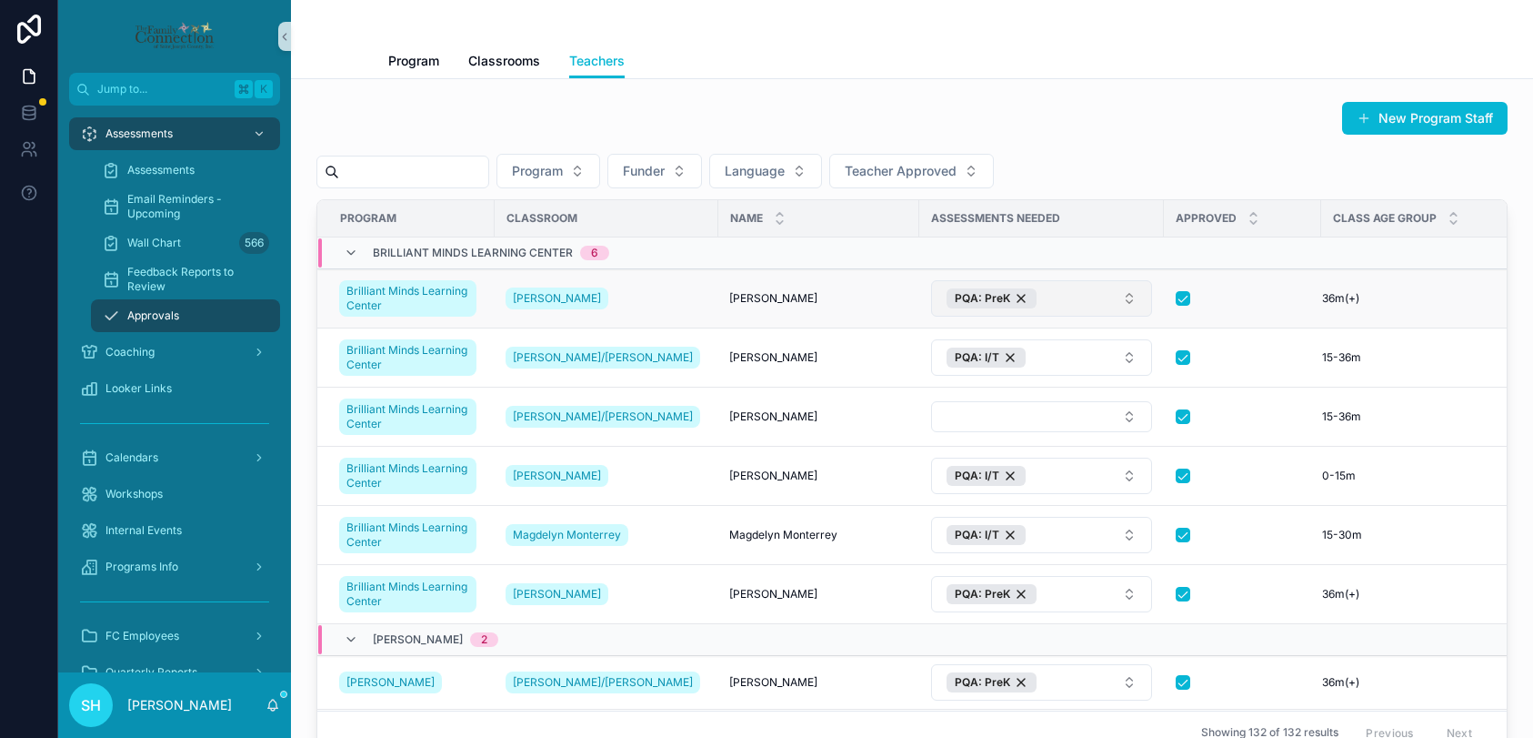
click at [1110, 296] on button "PQA: PreK" at bounding box center [1041, 298] width 221 height 36
click at [1109, 254] on td "scrollable content" at bounding box center [1041, 253] width 245 height 32
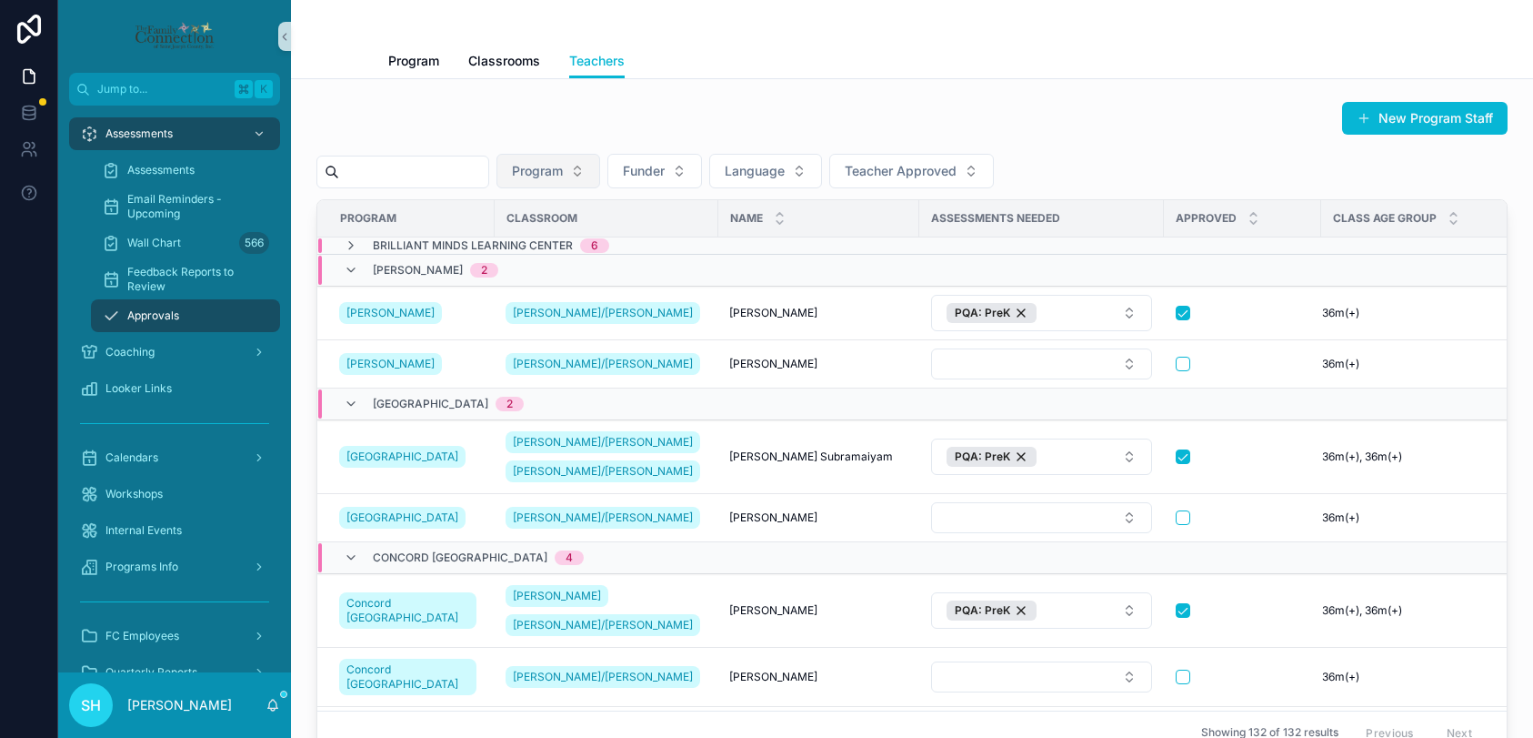
click at [594, 172] on button "Program" at bounding box center [549, 171] width 104 height 35
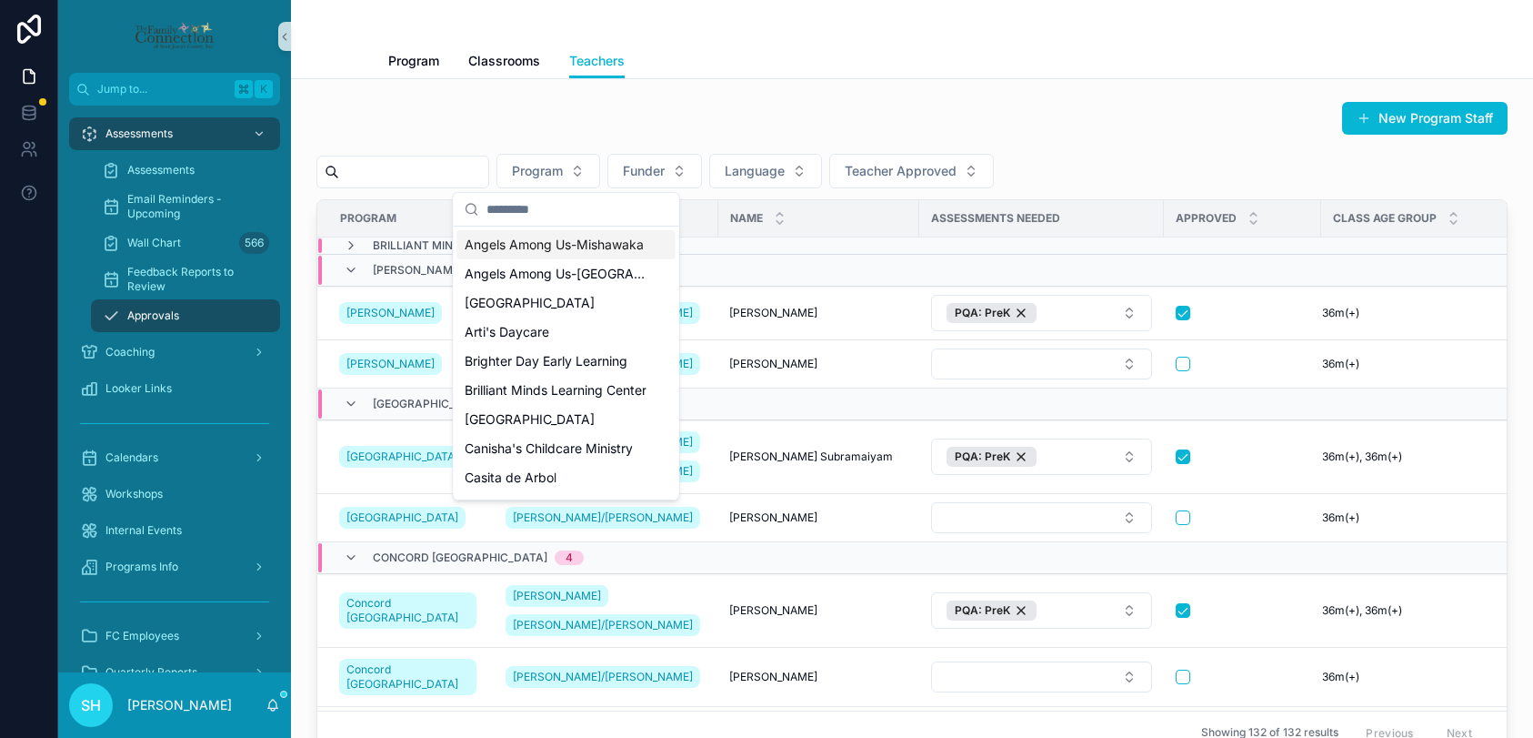
click at [417, 245] on span "Brilliant Minds Learning Center" at bounding box center [473, 245] width 200 height 15
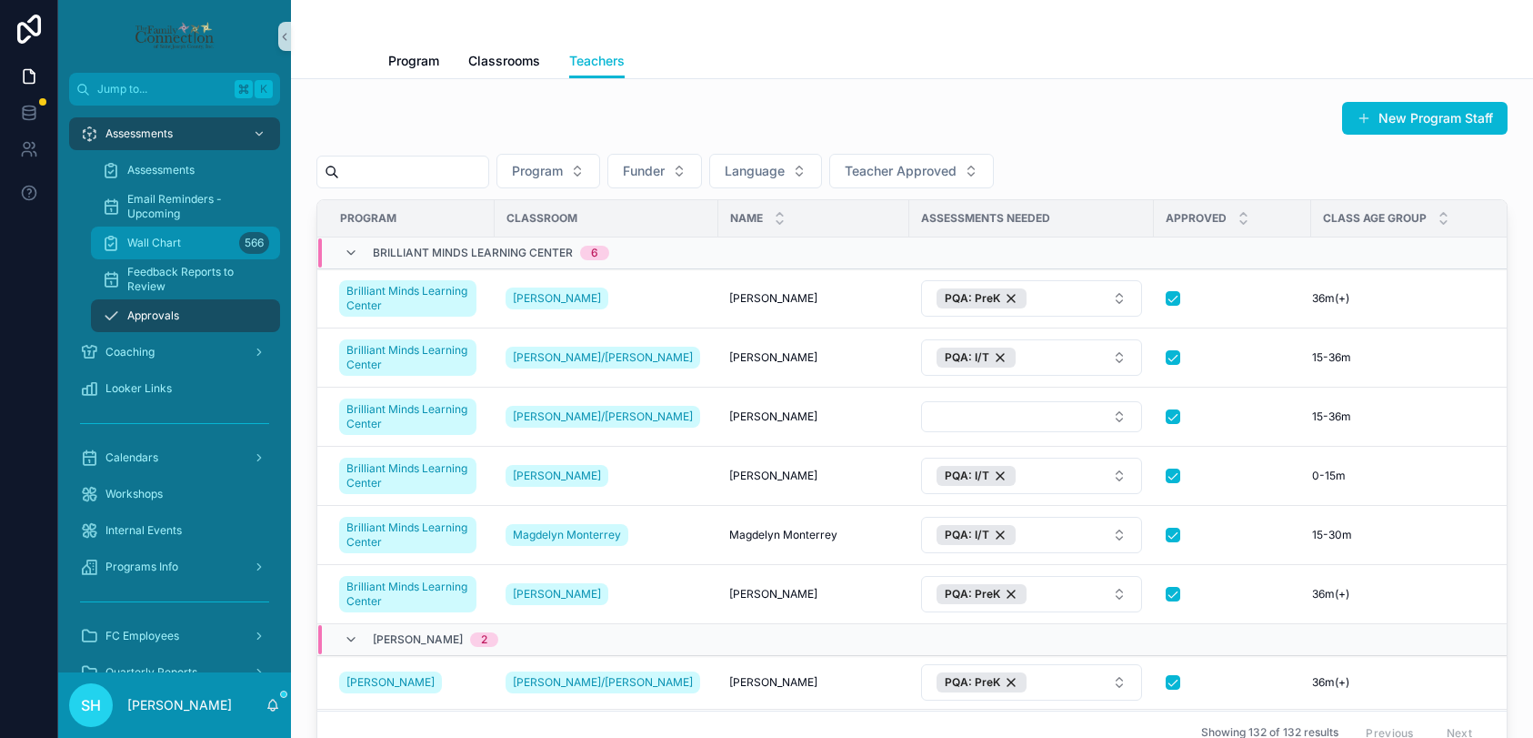
click at [149, 246] on span "Wall Chart" at bounding box center [154, 243] width 54 height 15
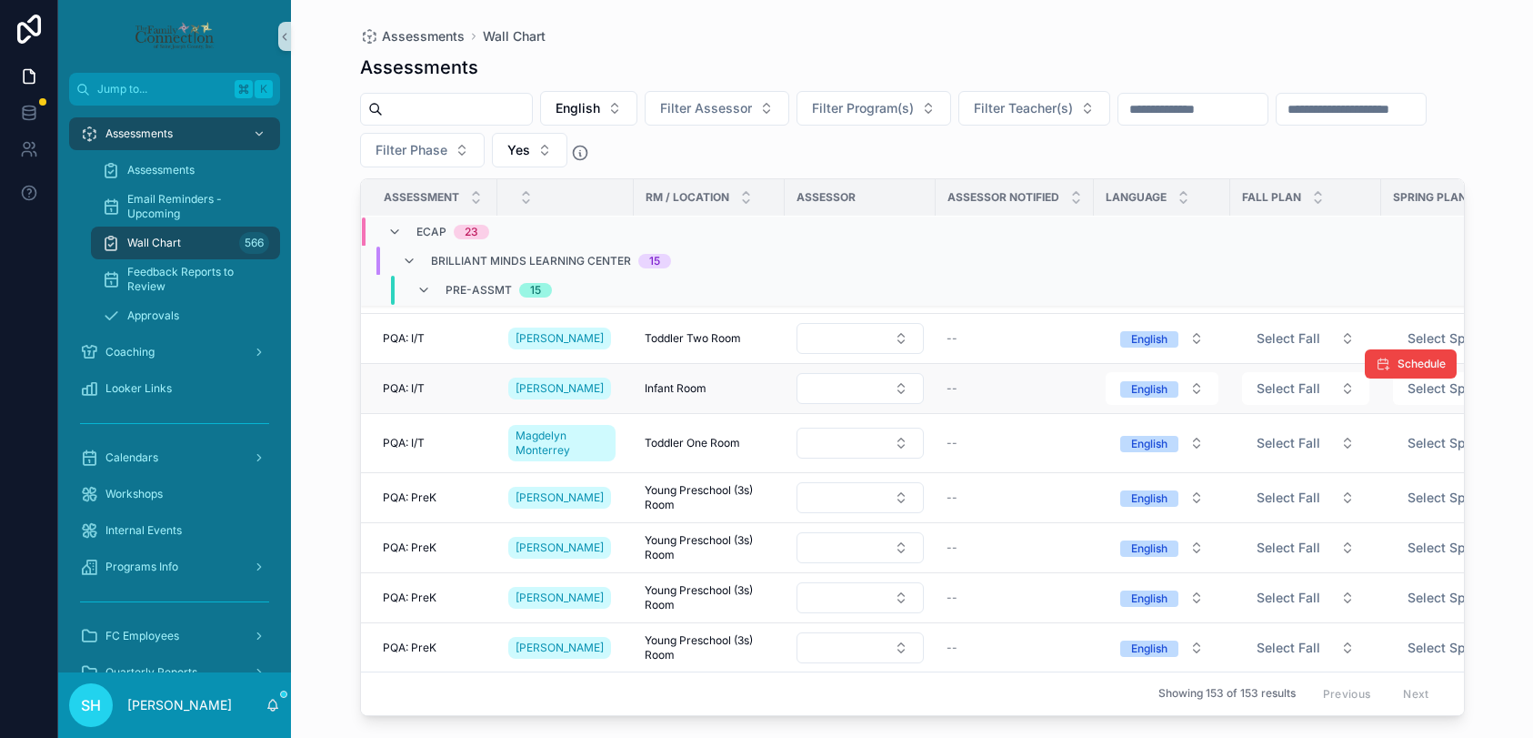
scroll to position [201, 0]
click at [899, 492] on button "Select Button" at bounding box center [860, 496] width 127 height 31
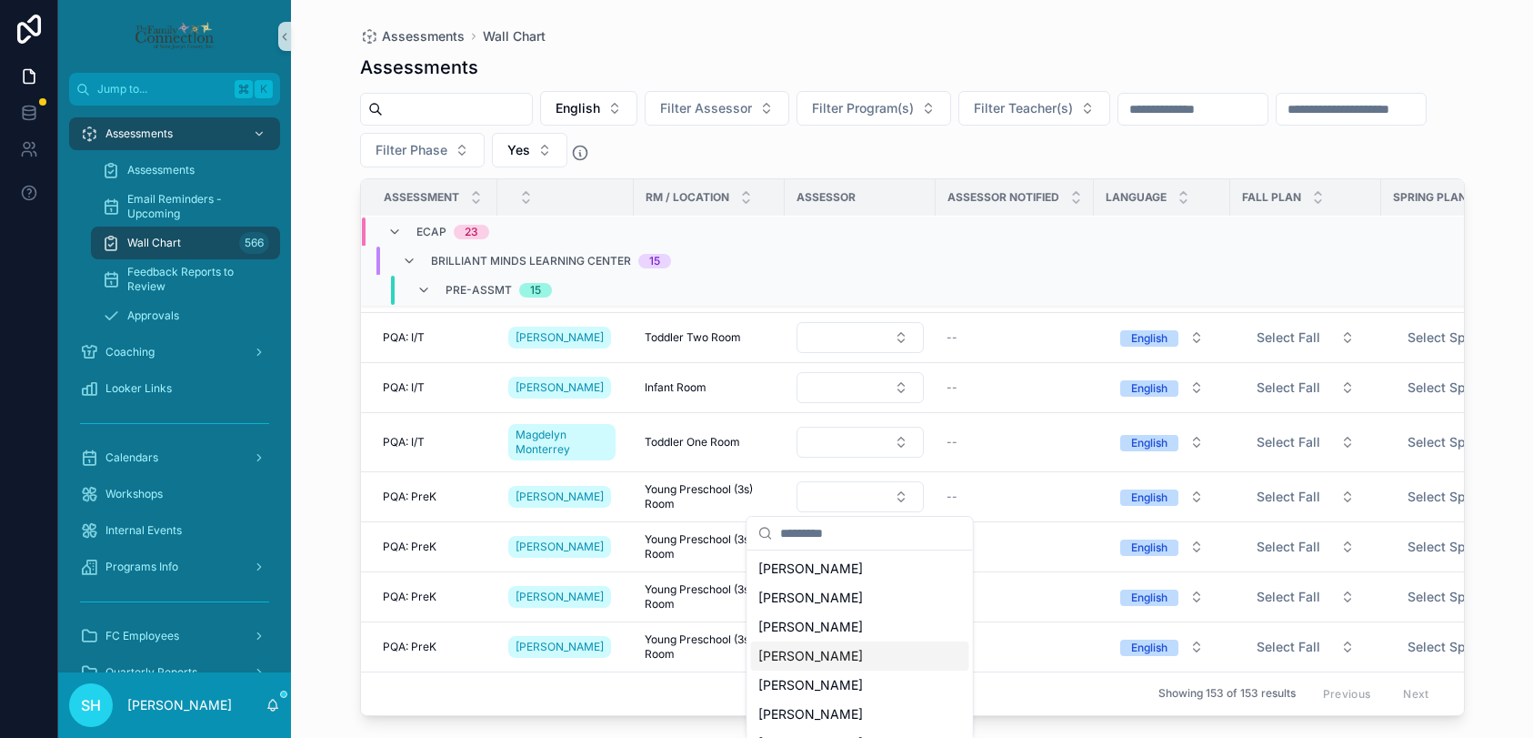
click at [809, 649] on span "[PERSON_NAME]" at bounding box center [810, 656] width 105 height 18
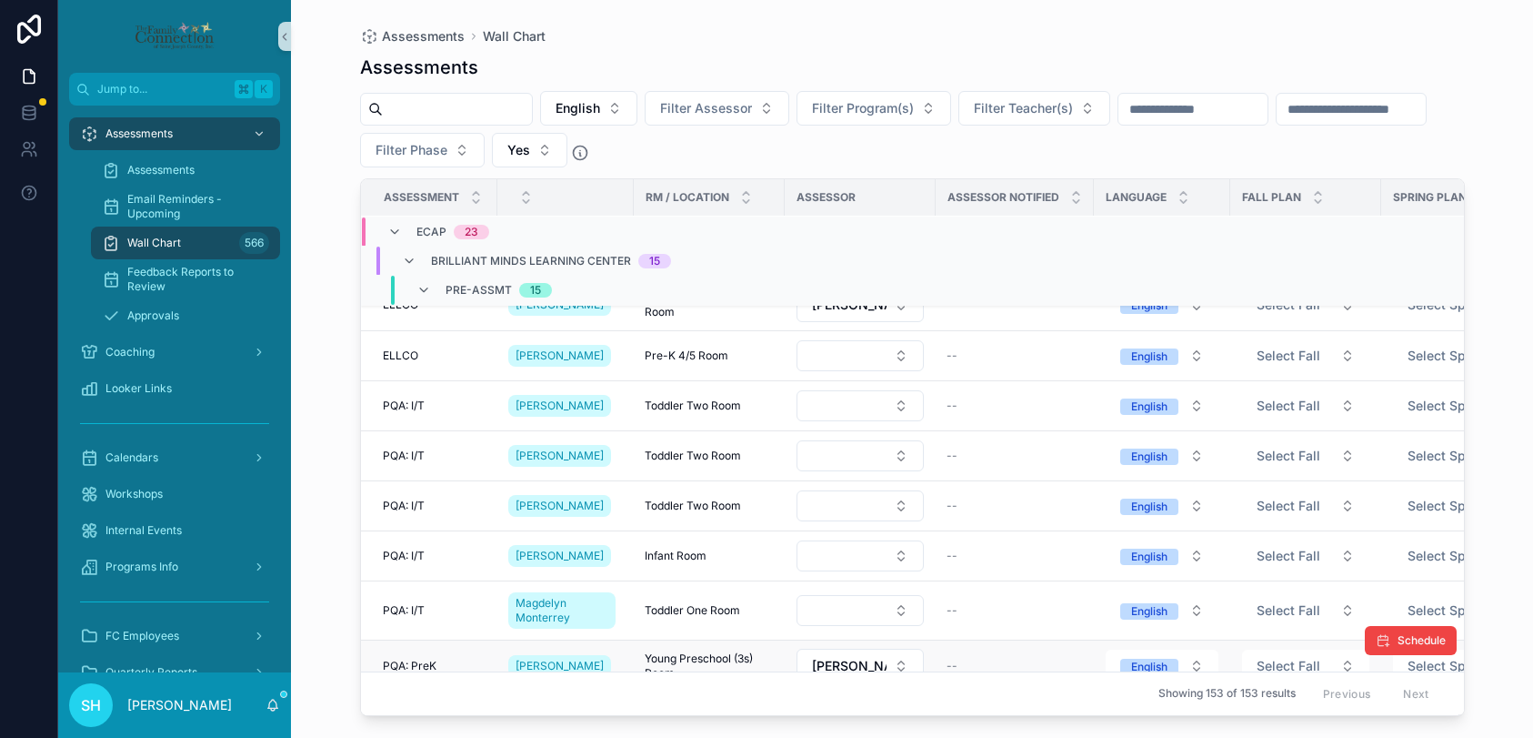
scroll to position [0, 0]
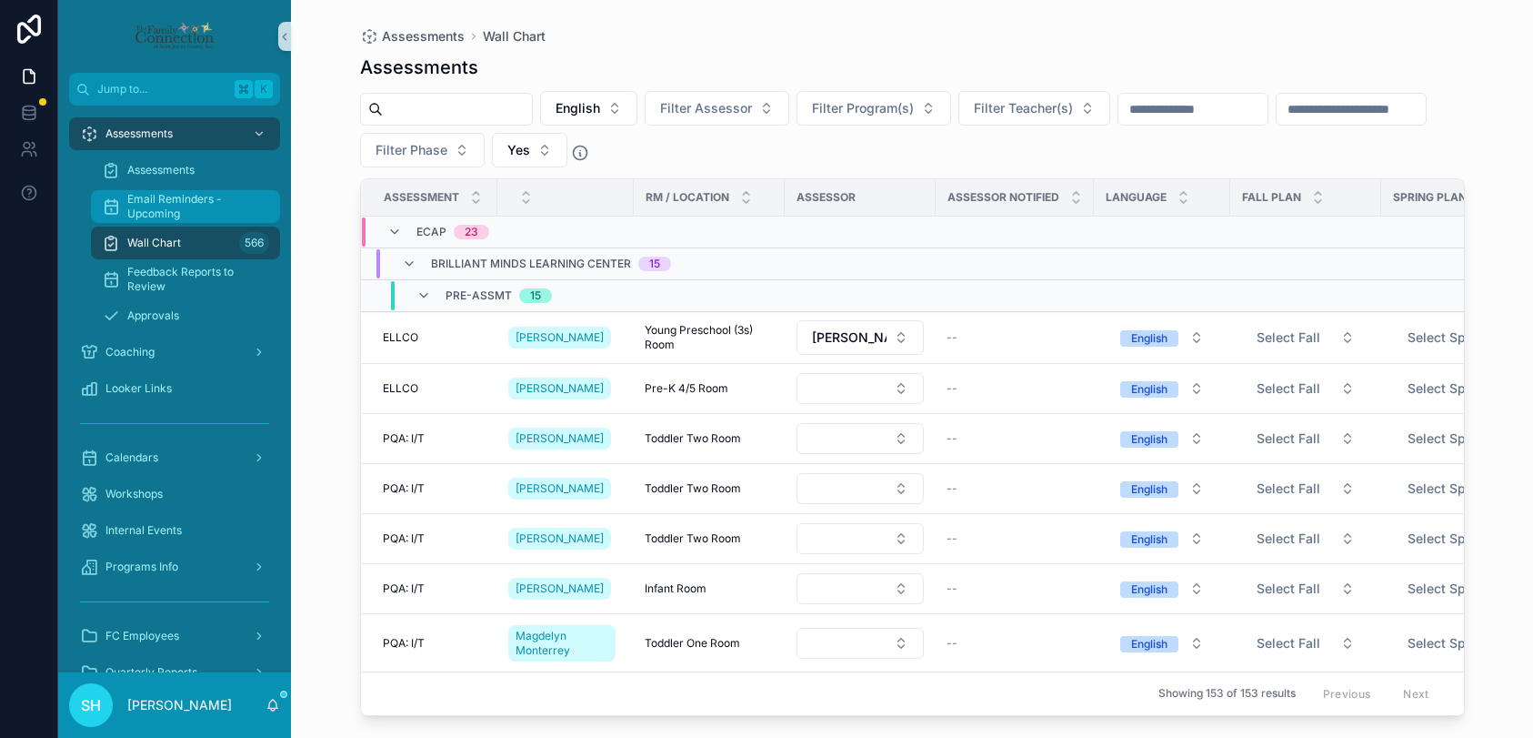
click at [153, 205] on span "Email Reminders - Upcoming" at bounding box center [194, 206] width 135 height 29
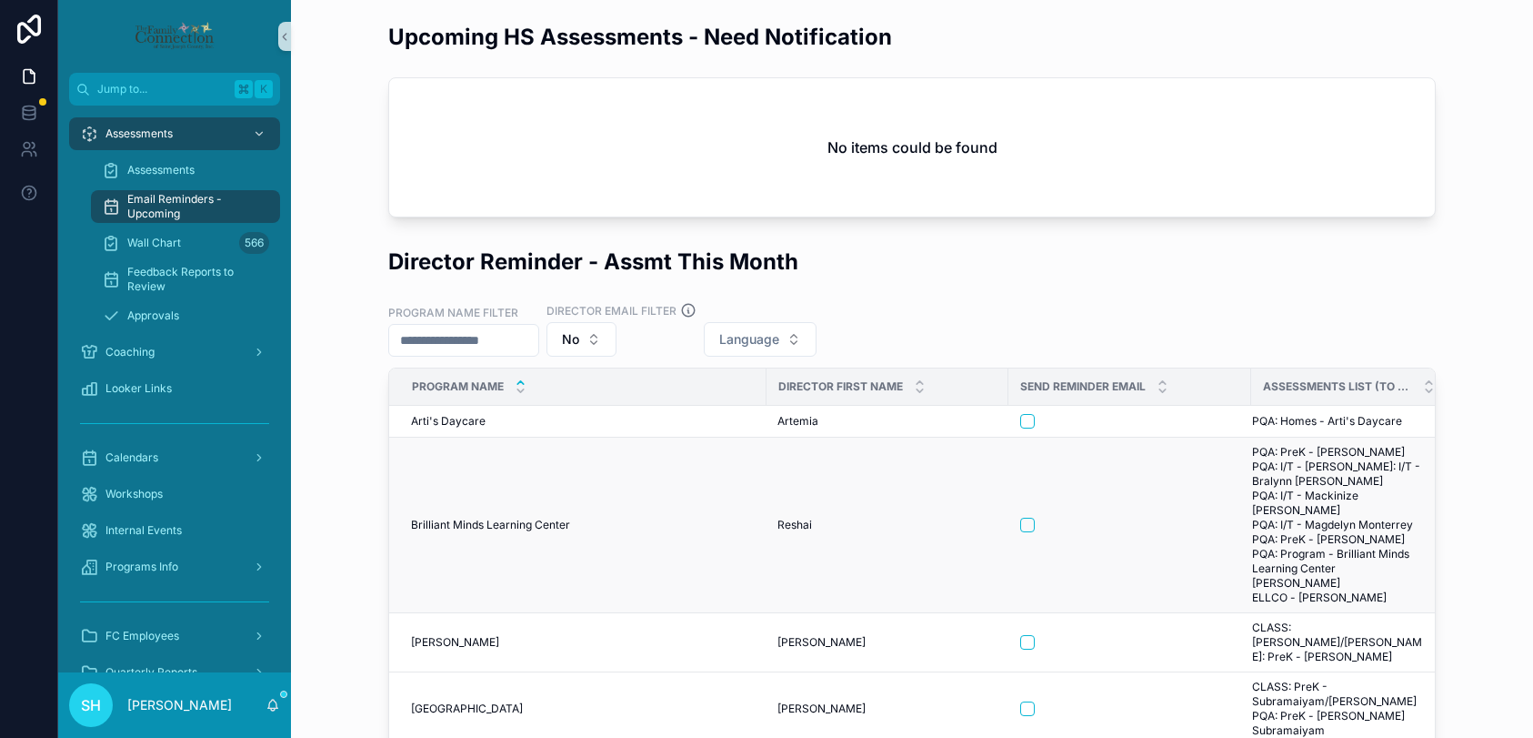
scroll to position [0, 14]
